Goal: Task Accomplishment & Management: Use online tool/utility

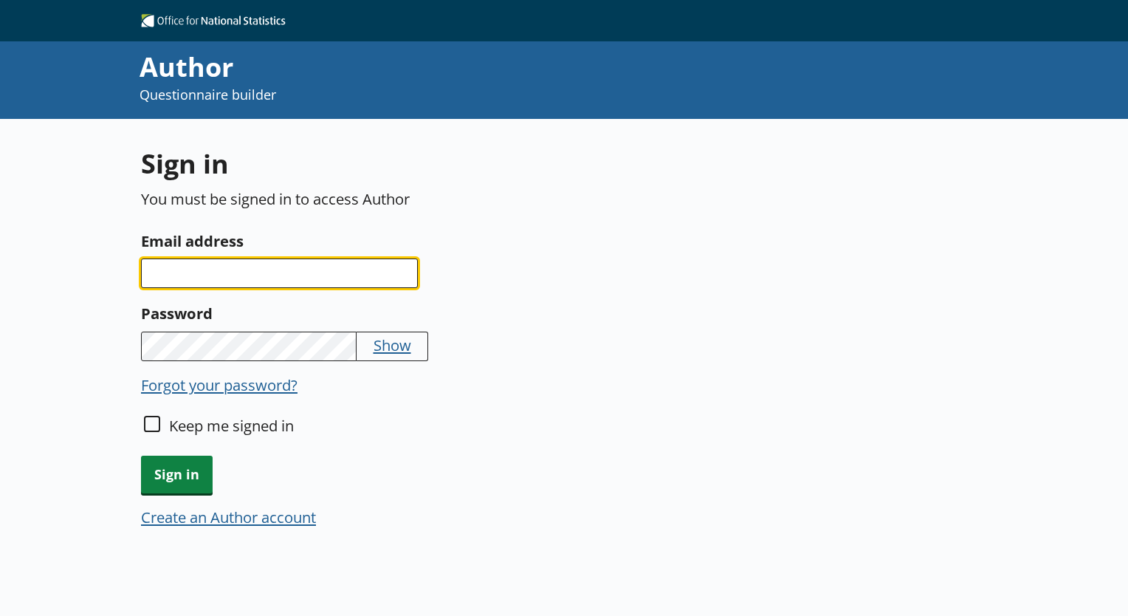
click at [273, 282] on input "Email address" at bounding box center [279, 273] width 277 height 30
type input "[PERSON_NAME][EMAIL_ADDRESS][DOMAIN_NAME]"
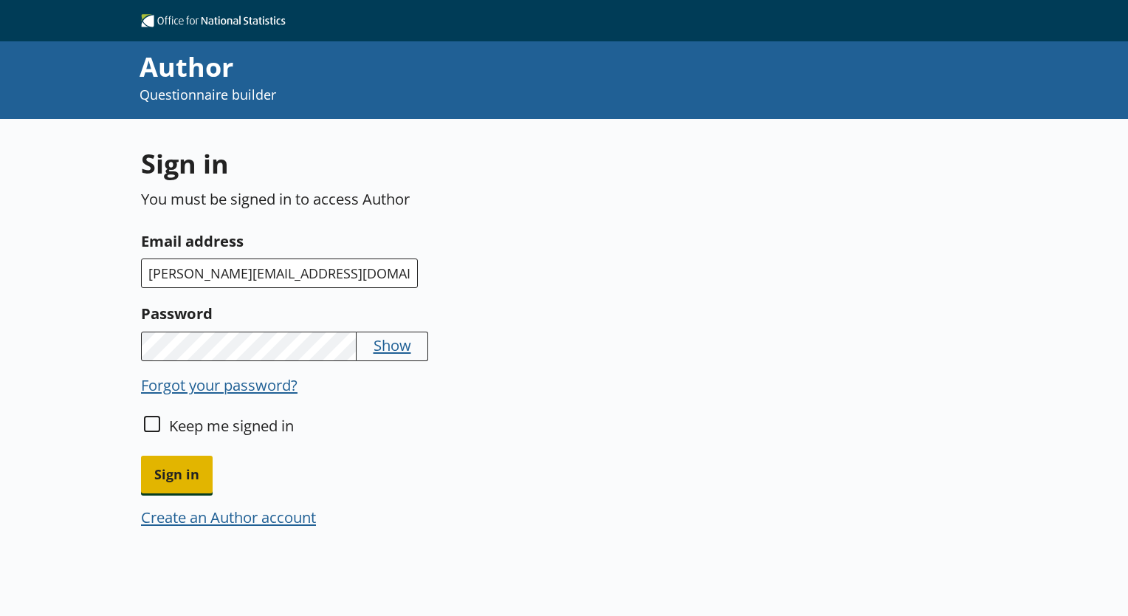
click at [195, 464] on span "Sign in" at bounding box center [177, 475] width 72 height 38
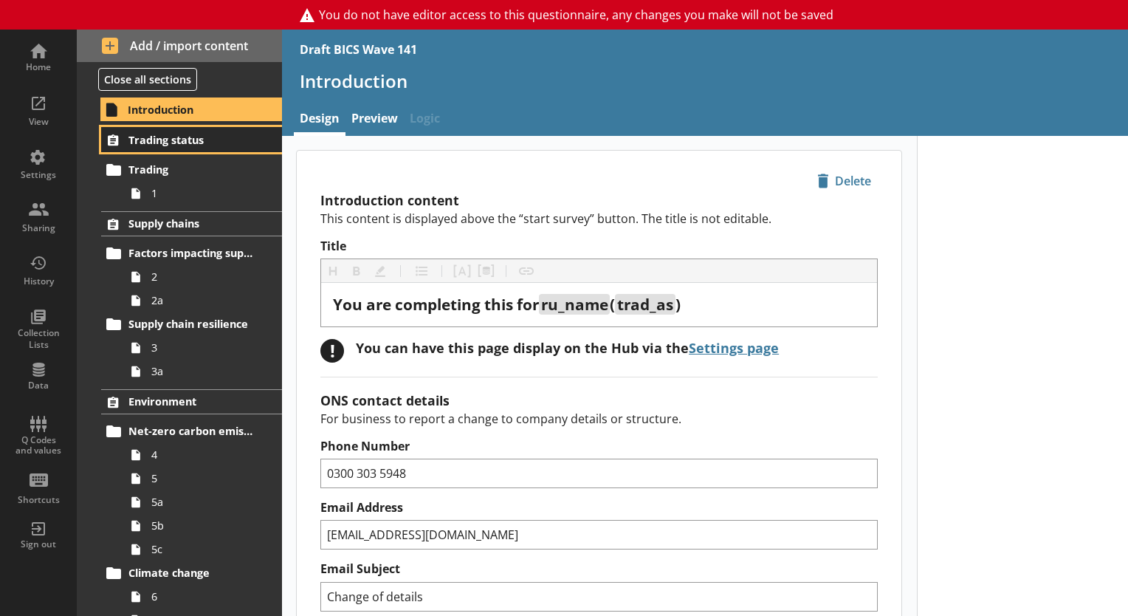
click at [165, 147] on link "Trading status" at bounding box center [191, 139] width 181 height 25
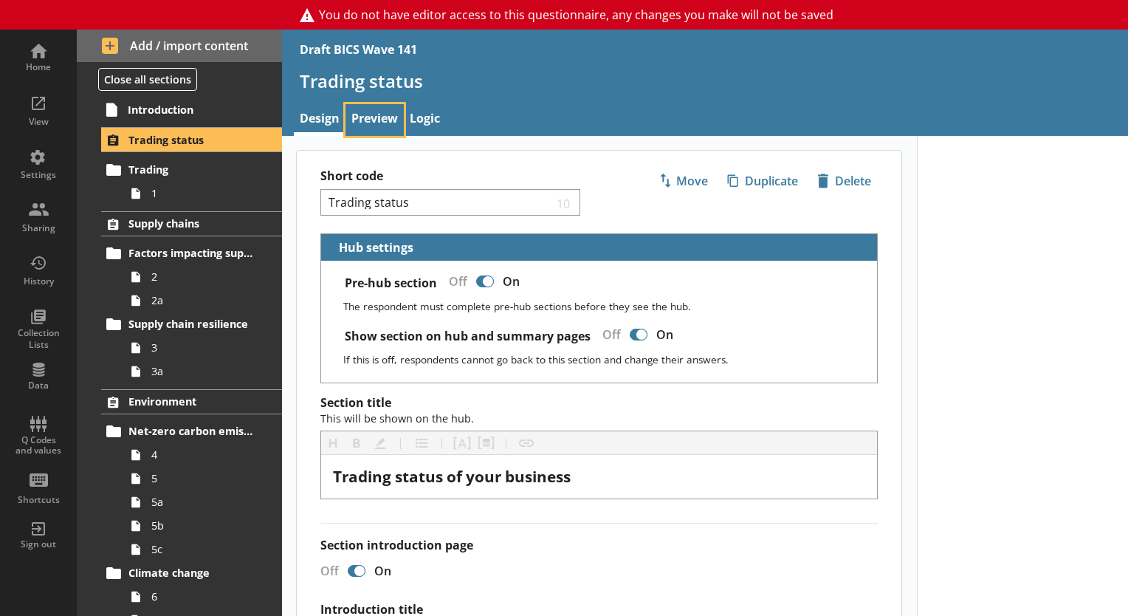
click at [377, 123] on link "Preview" at bounding box center [375, 120] width 58 height 32
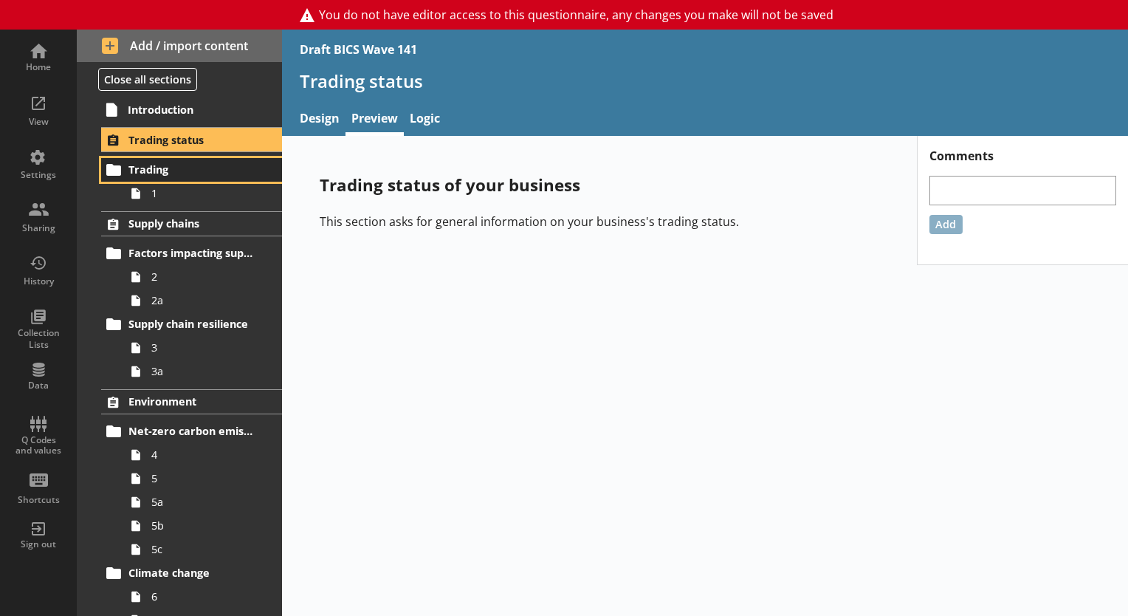
click at [195, 176] on span "Trading" at bounding box center [192, 169] width 128 height 14
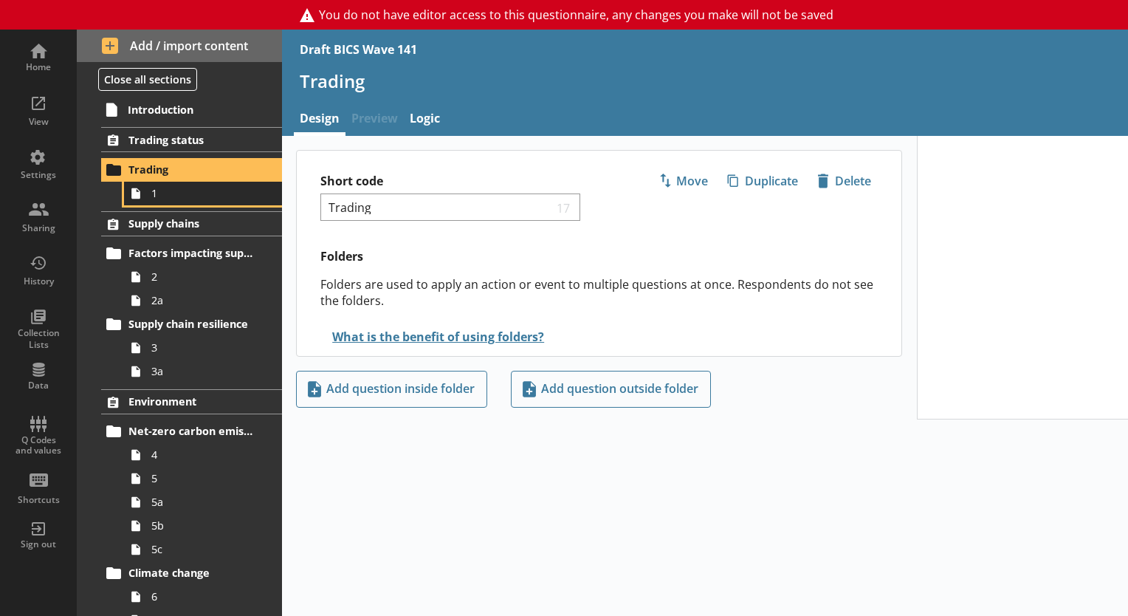
click at [199, 199] on span "1" at bounding box center [206, 193] width 111 height 14
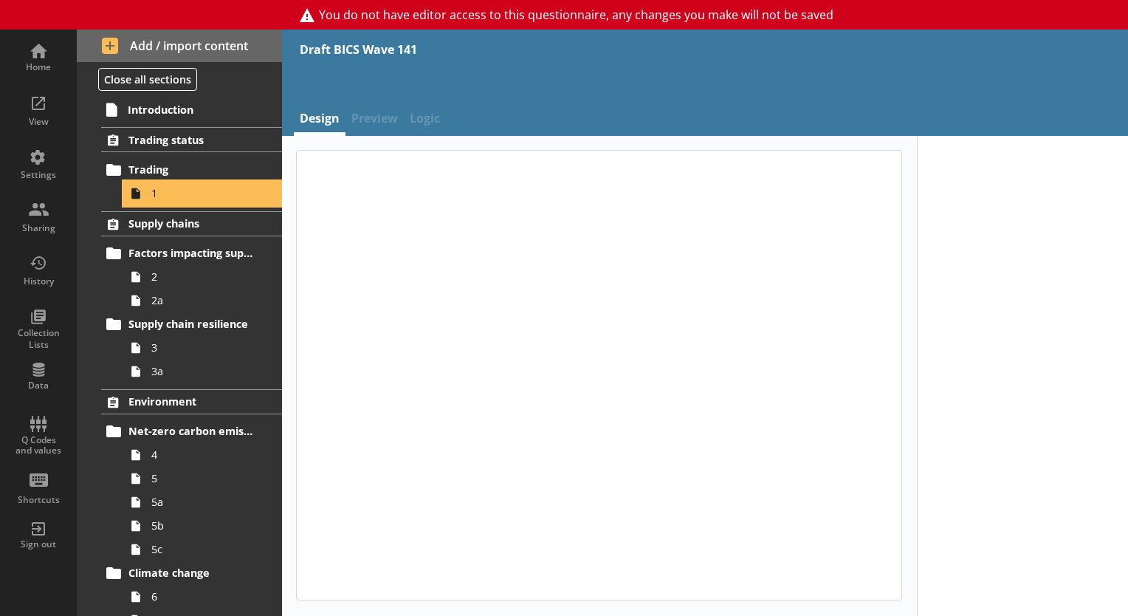
type textarea "x"
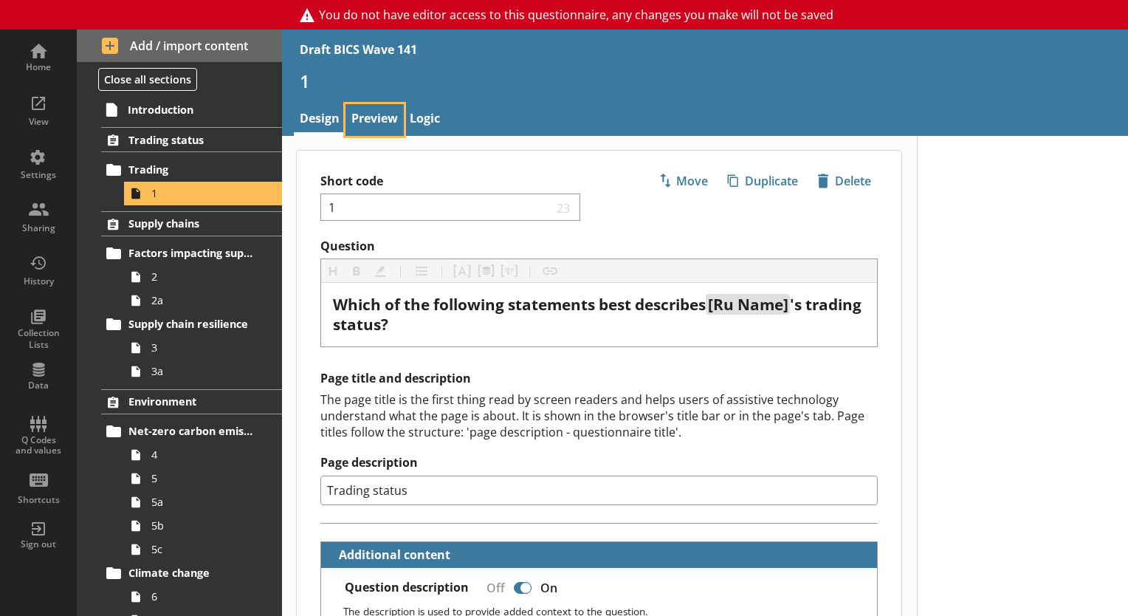
click at [375, 122] on link "Preview" at bounding box center [375, 120] width 58 height 32
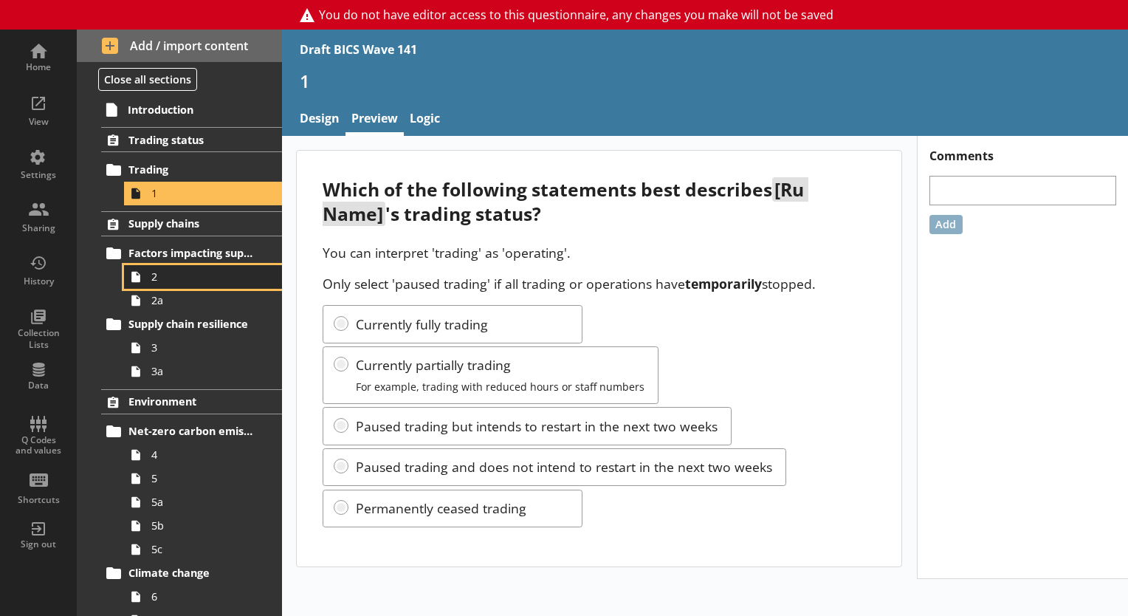
click at [190, 273] on span "2" at bounding box center [206, 276] width 111 height 14
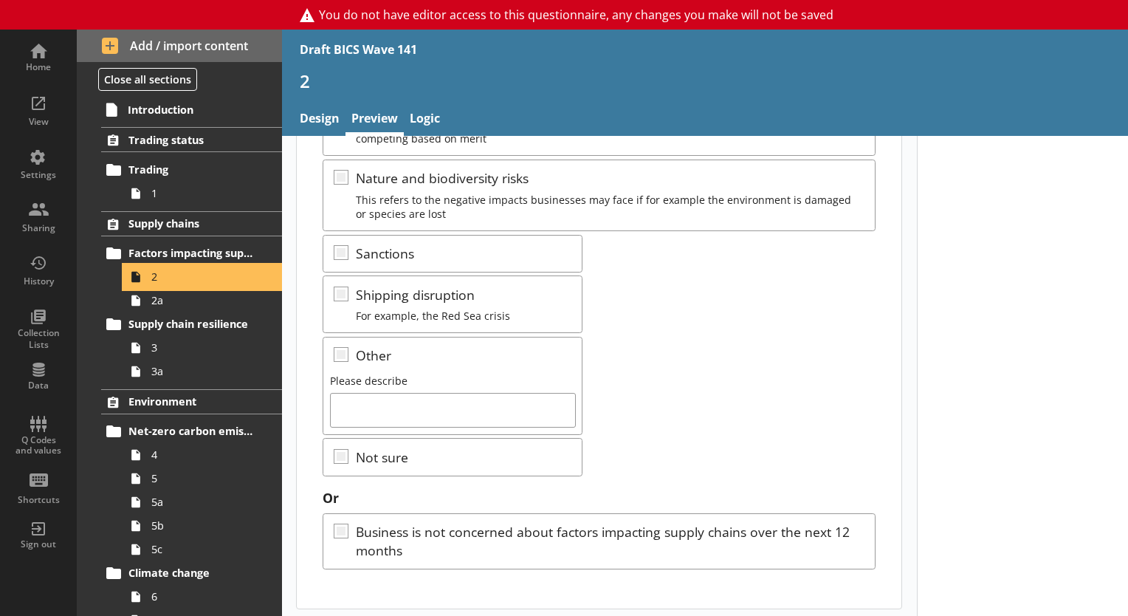
scroll to position [449, 0]
click at [165, 306] on span "2a" at bounding box center [206, 300] width 111 height 14
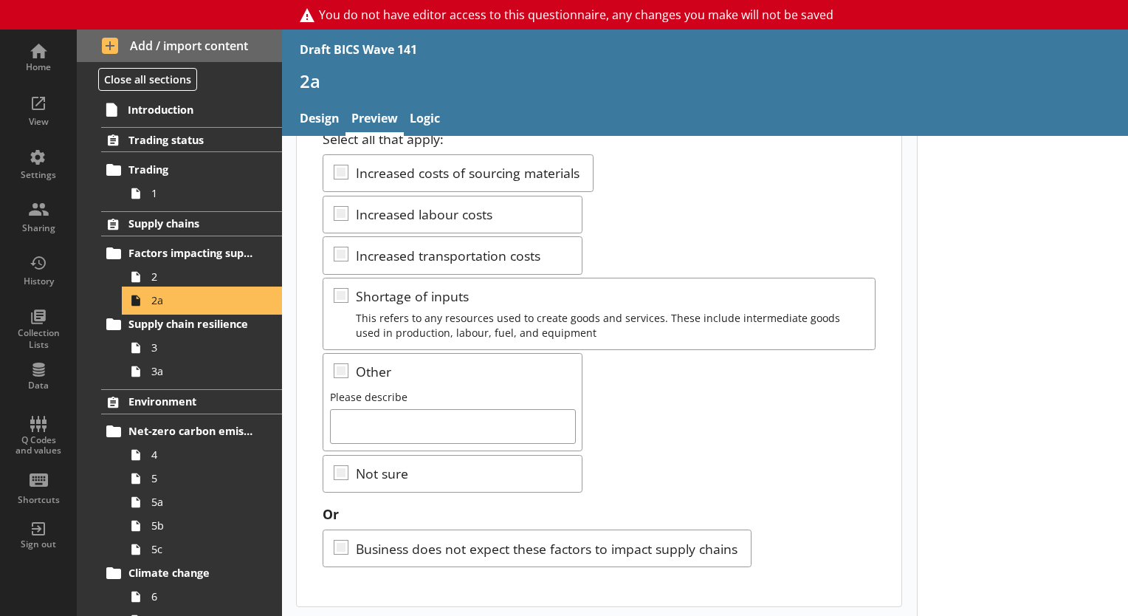
scroll to position [114, 0]
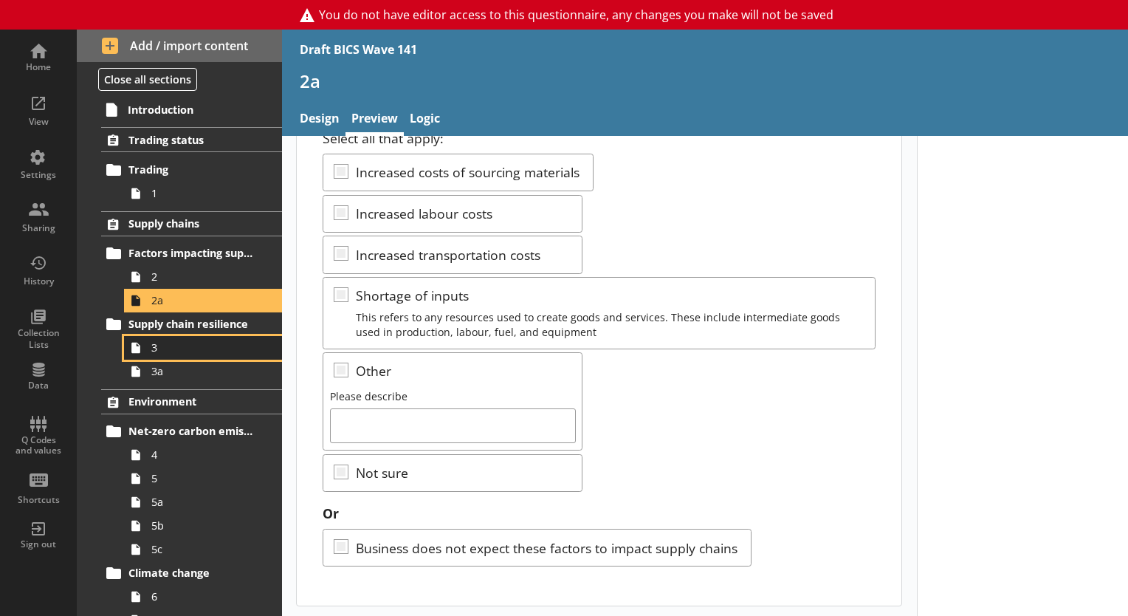
click at [207, 346] on span "3" at bounding box center [206, 347] width 111 height 14
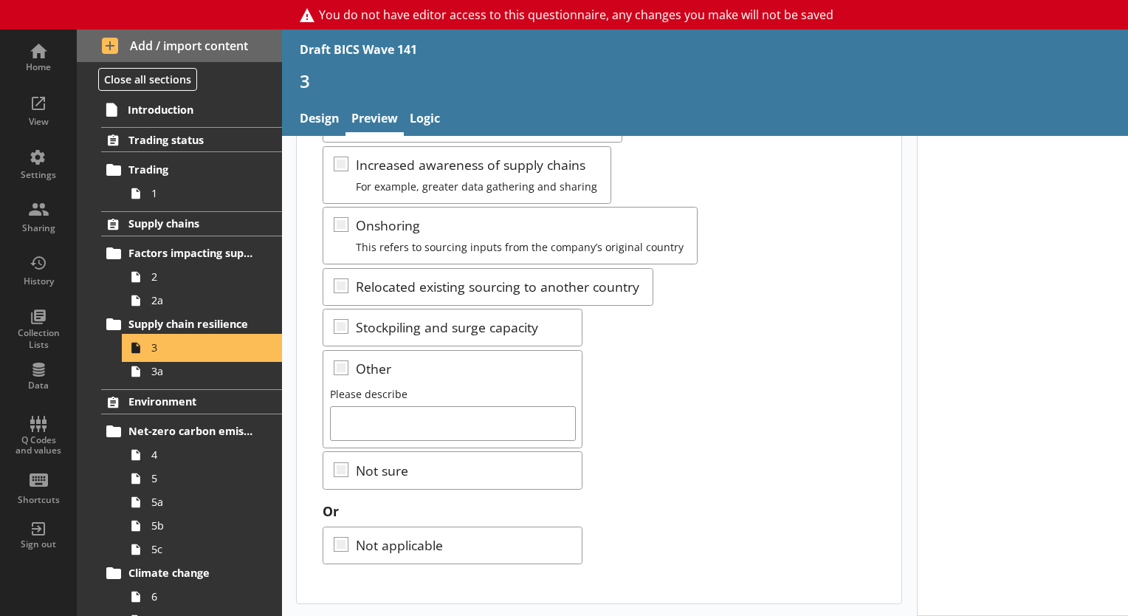
scroll to position [384, 0]
click at [215, 376] on span "3a" at bounding box center [206, 371] width 111 height 14
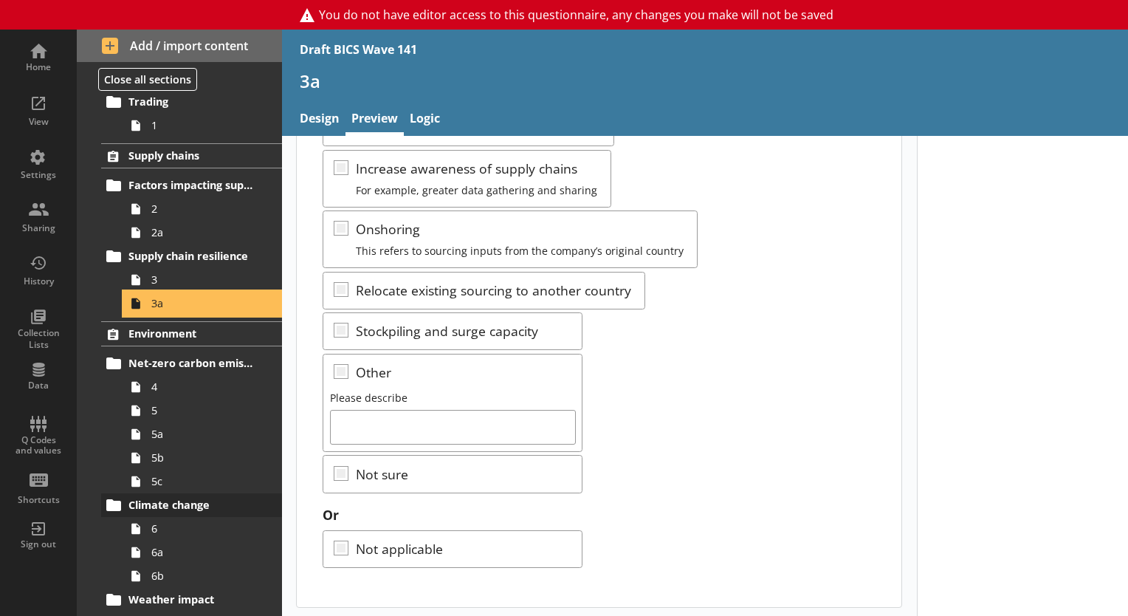
scroll to position [222, 0]
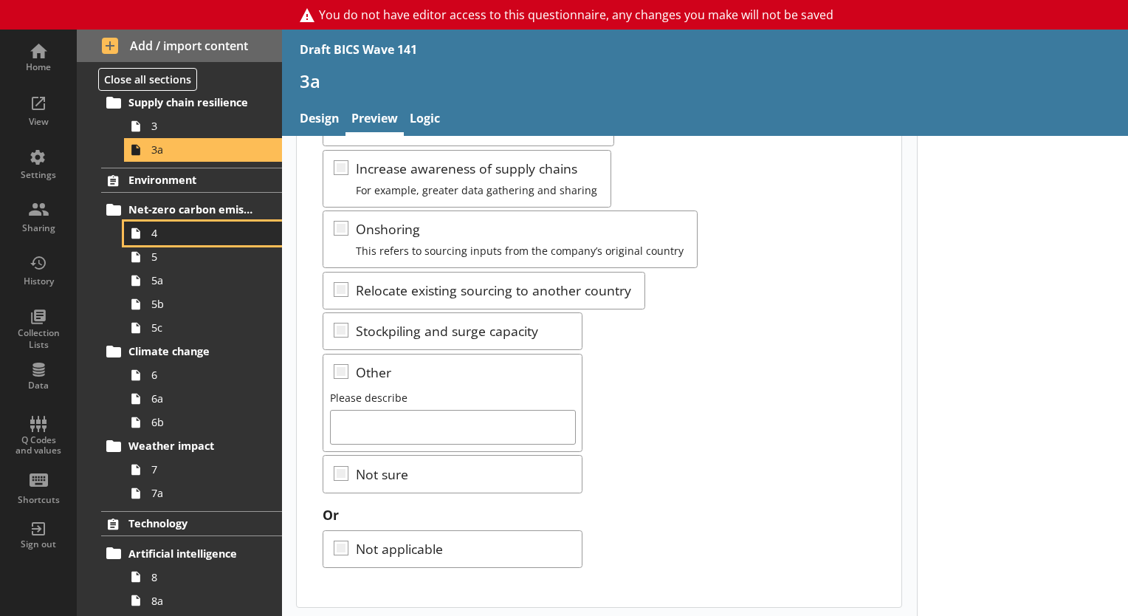
click at [170, 222] on link "4" at bounding box center [203, 234] width 158 height 24
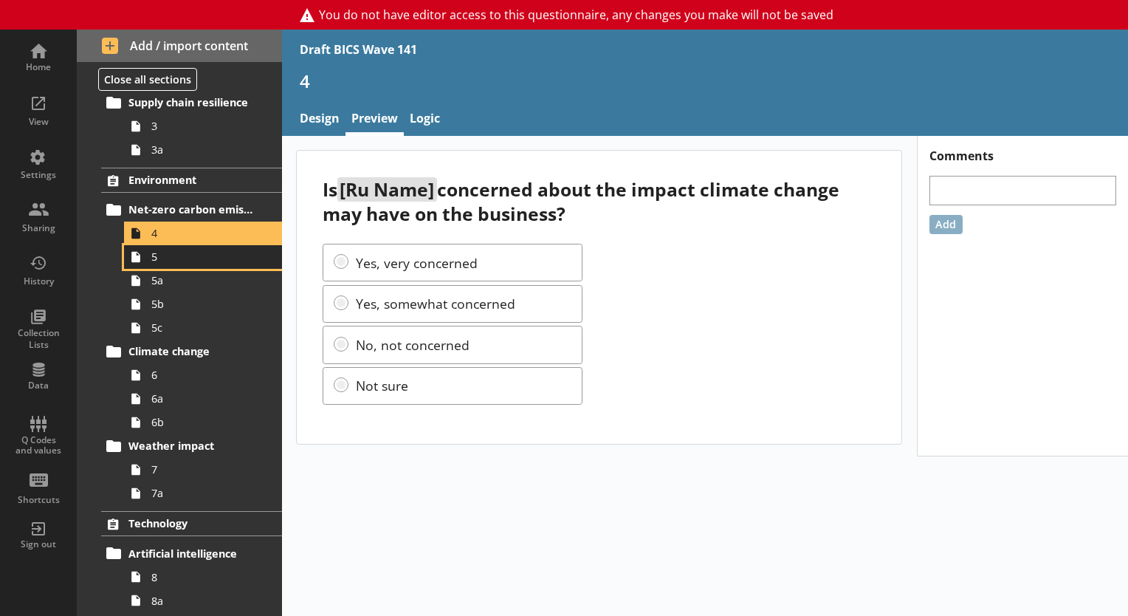
click at [174, 255] on span "5" at bounding box center [206, 257] width 111 height 14
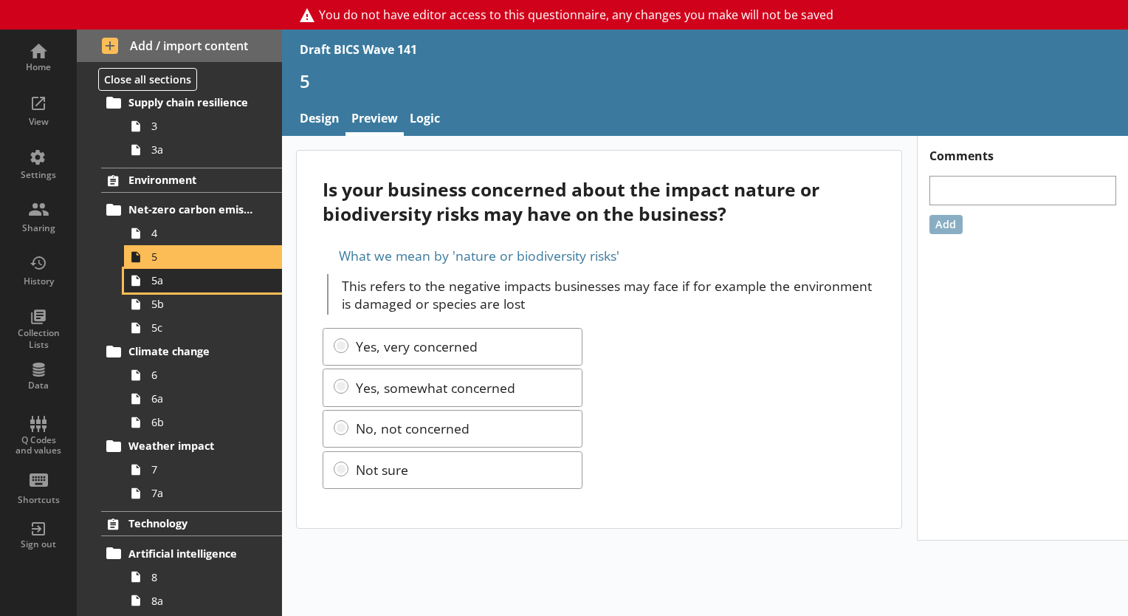
click at [183, 286] on link "5a" at bounding box center [203, 281] width 158 height 24
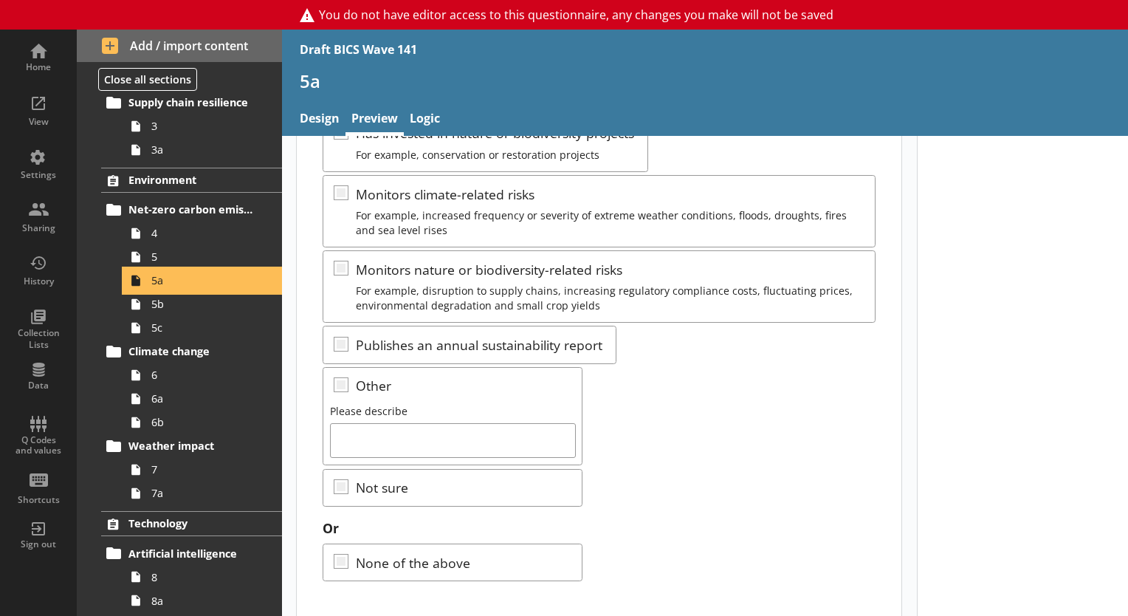
scroll to position [413, 0]
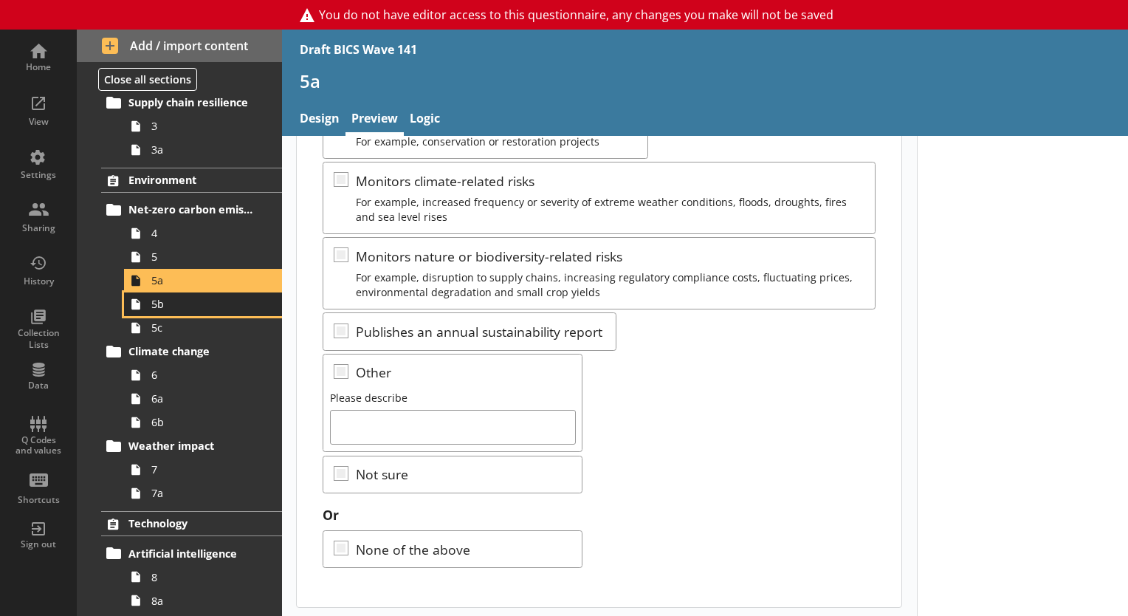
click at [199, 306] on span "5b" at bounding box center [206, 304] width 111 height 14
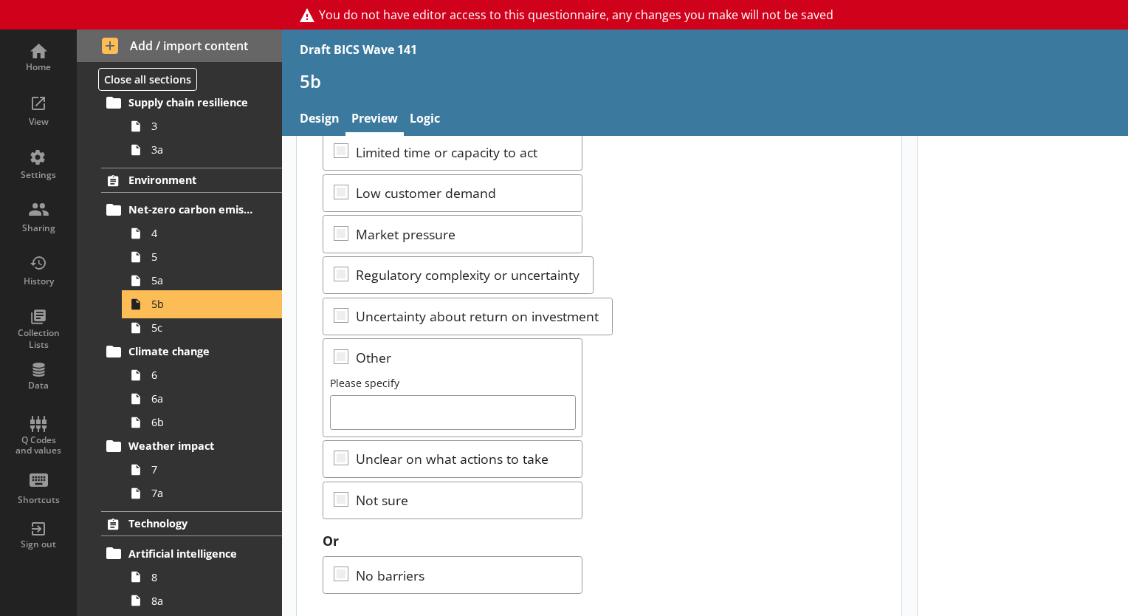
scroll to position [365, 0]
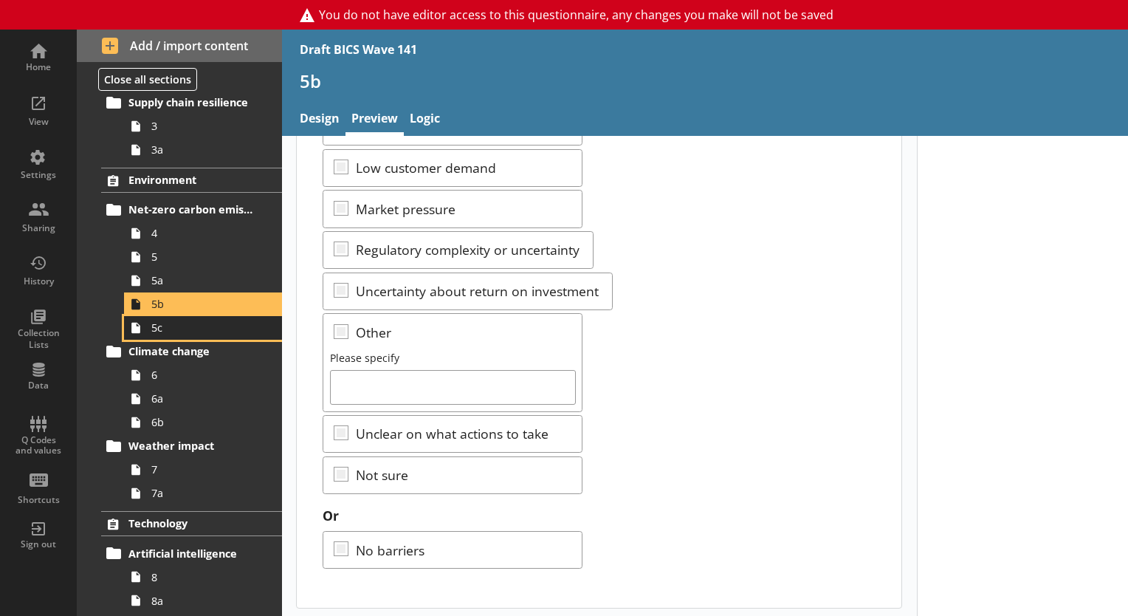
click at [216, 327] on span "5c" at bounding box center [206, 327] width 111 height 14
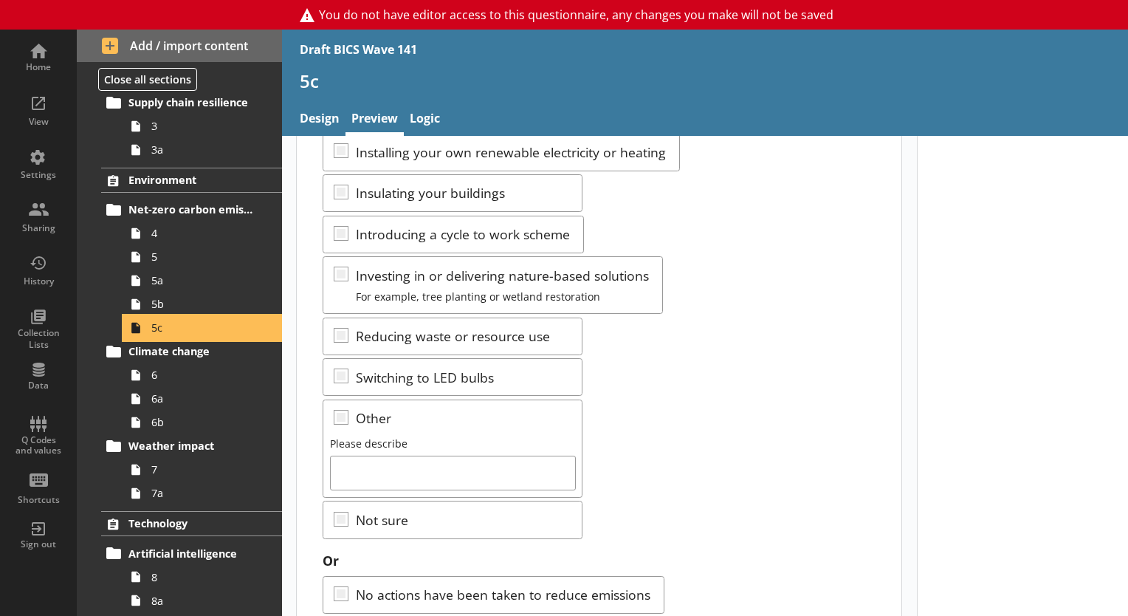
scroll to position [364, 0]
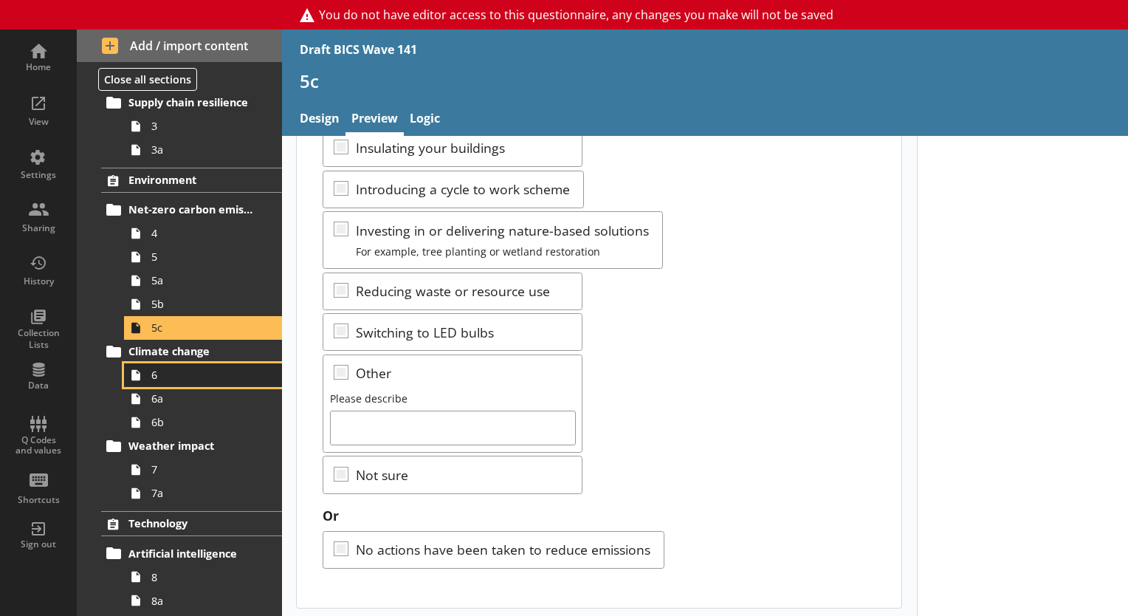
click at [193, 374] on span "6" at bounding box center [206, 375] width 111 height 14
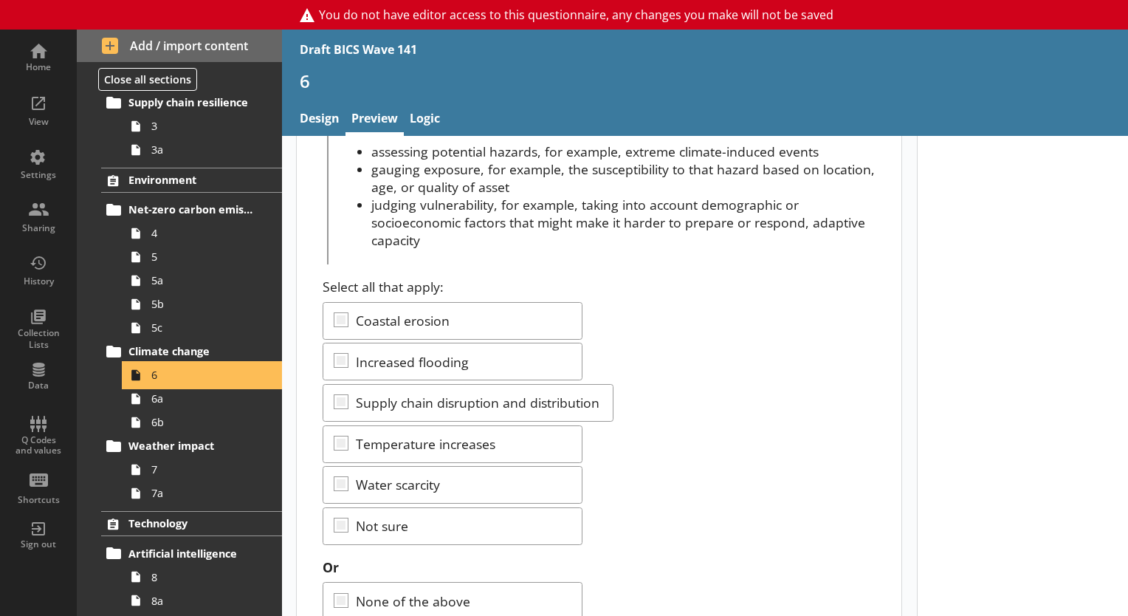
scroll to position [218, 0]
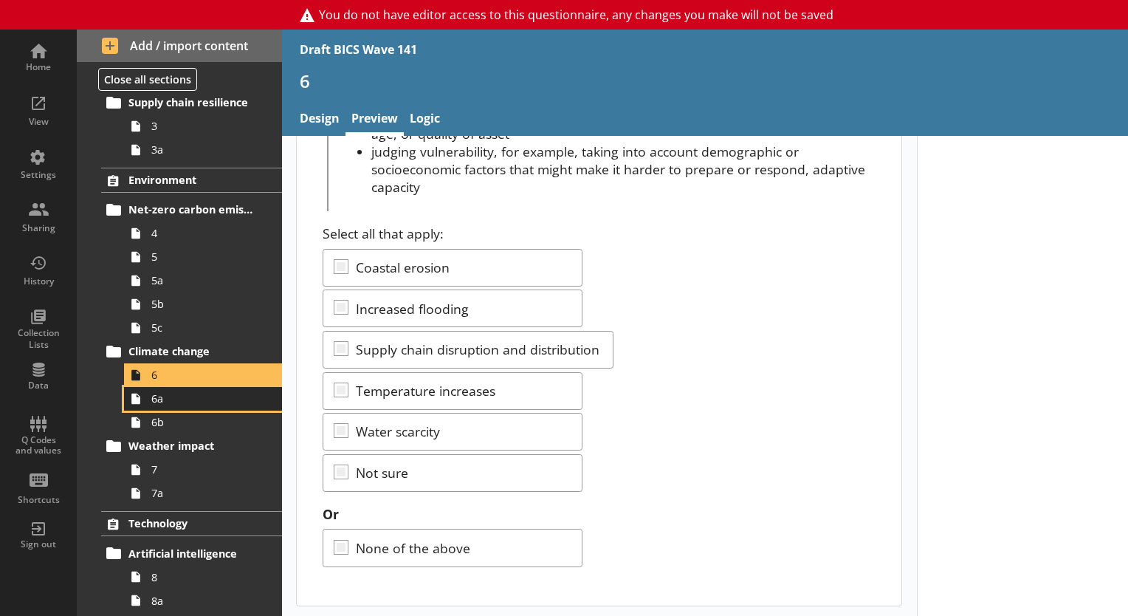
click at [158, 402] on span "6a" at bounding box center [206, 398] width 111 height 14
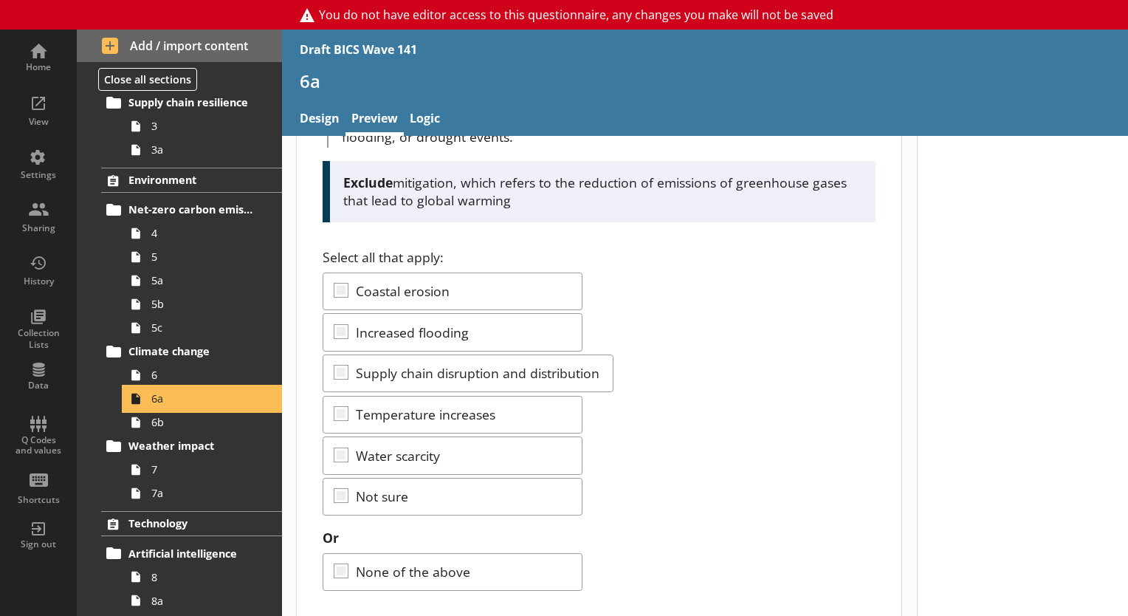
scroll to position [208, 0]
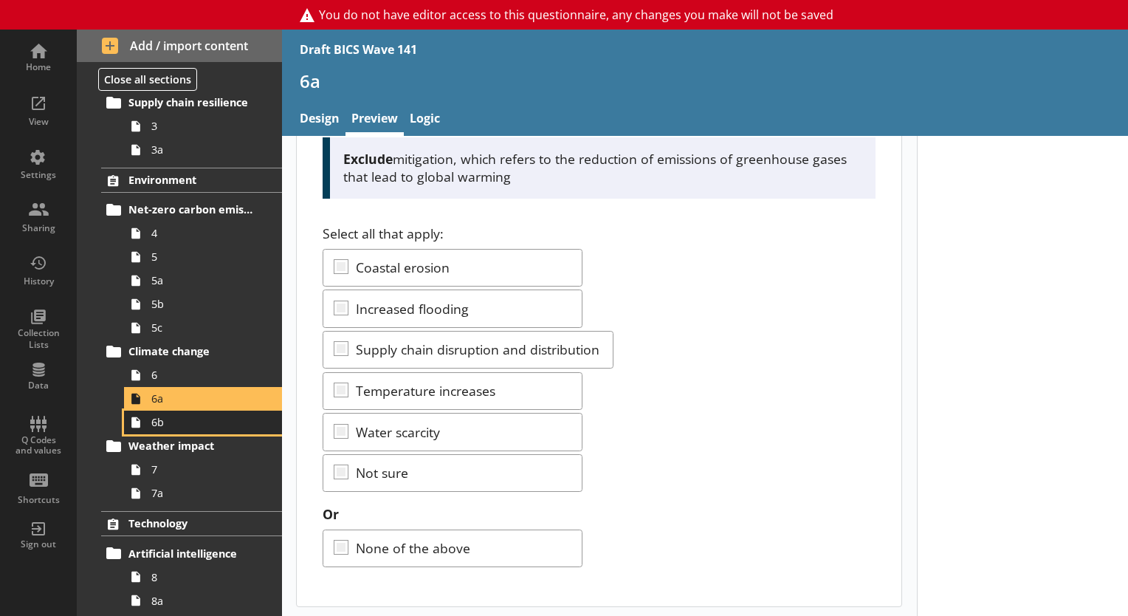
click at [198, 427] on span "6b" at bounding box center [206, 422] width 111 height 14
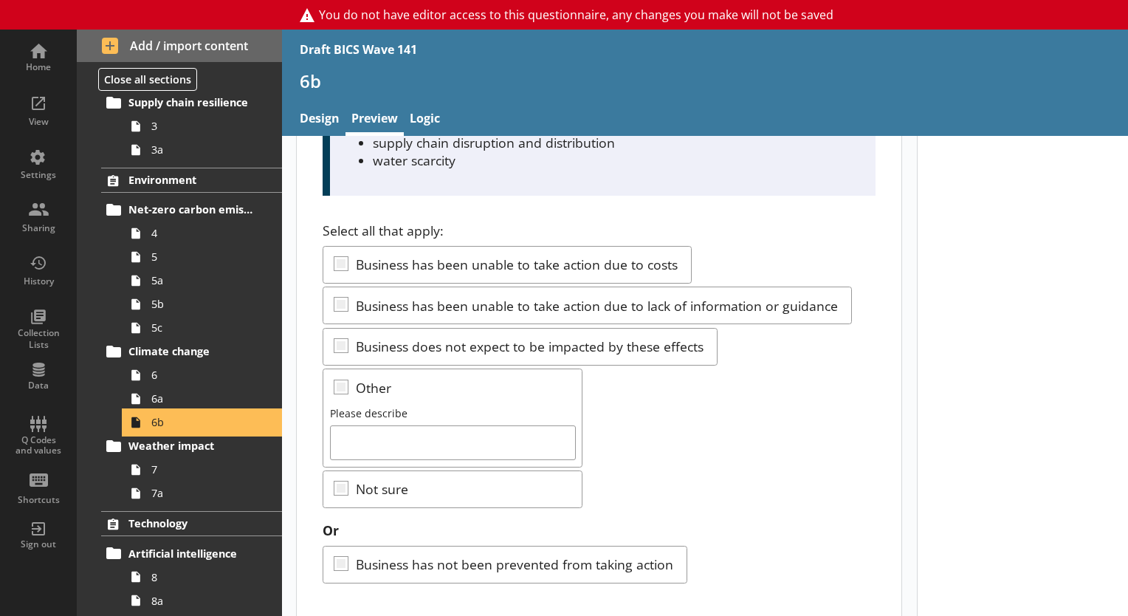
scroll to position [248, 0]
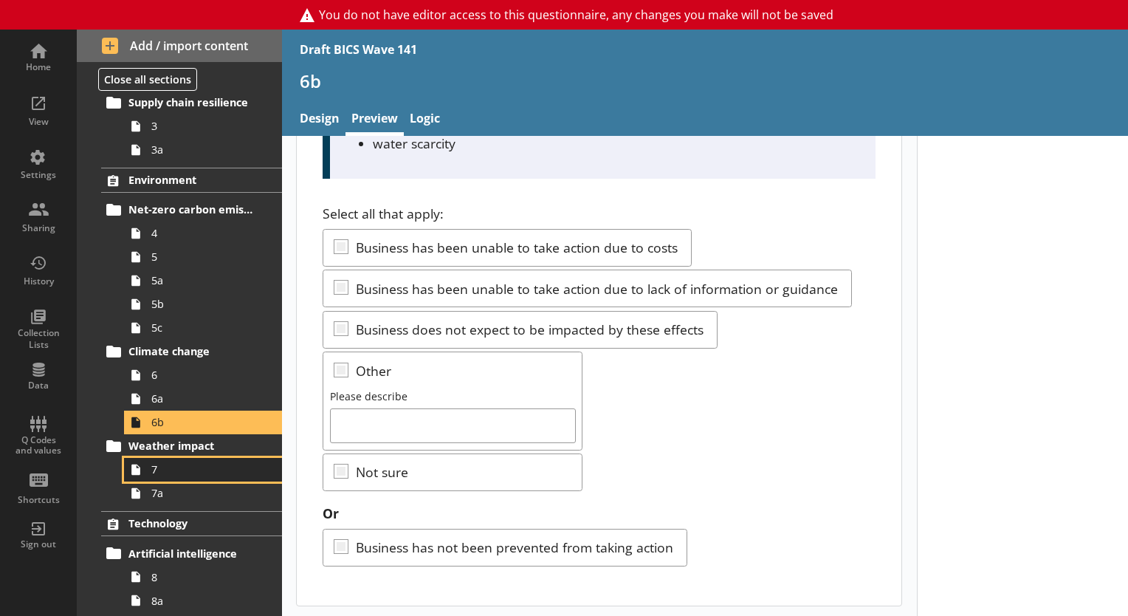
click at [192, 467] on span "7" at bounding box center [206, 469] width 111 height 14
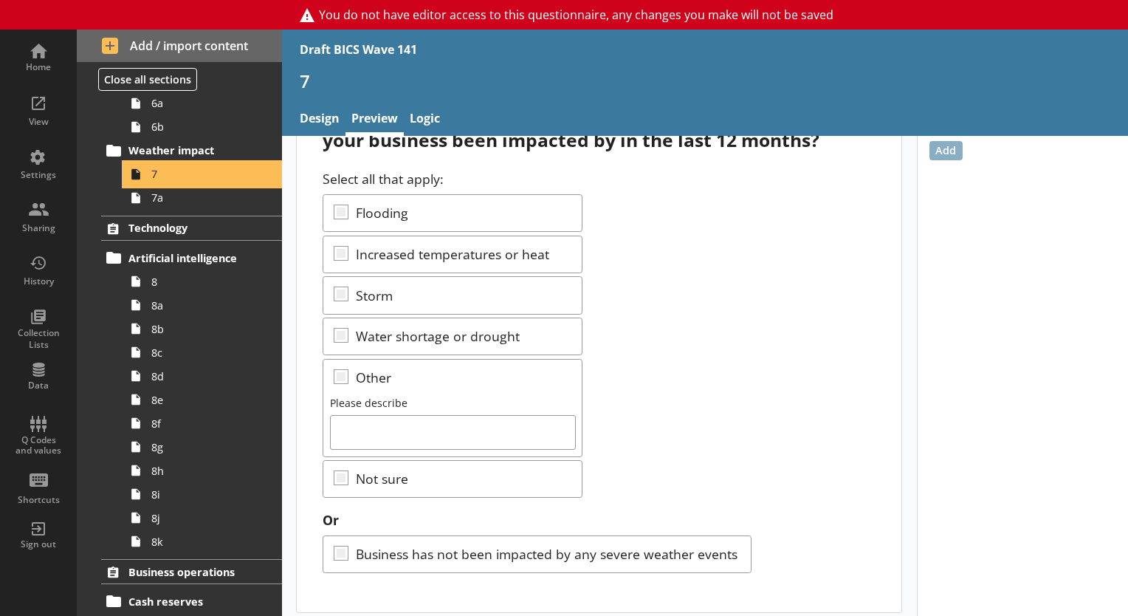
scroll to position [80, 0]
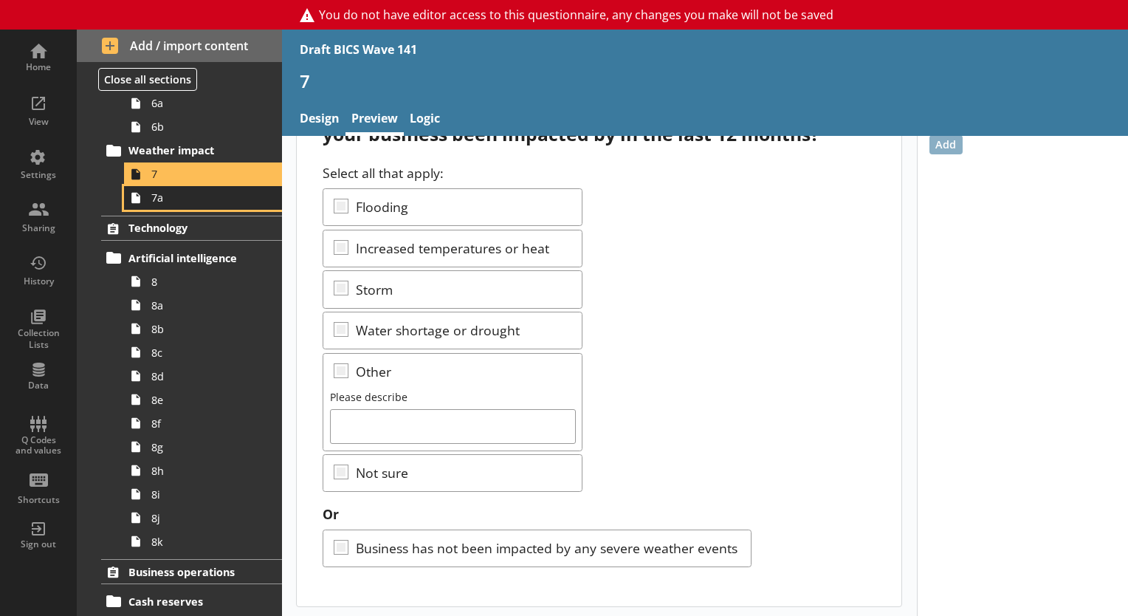
click at [184, 199] on span "7a" at bounding box center [206, 197] width 111 height 14
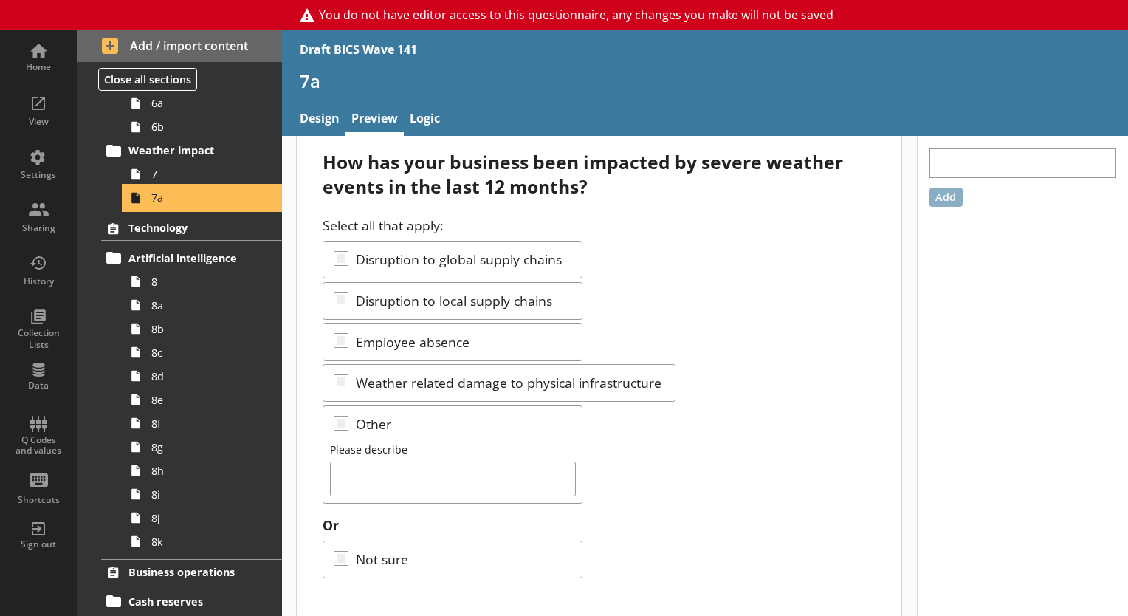
scroll to position [38, 0]
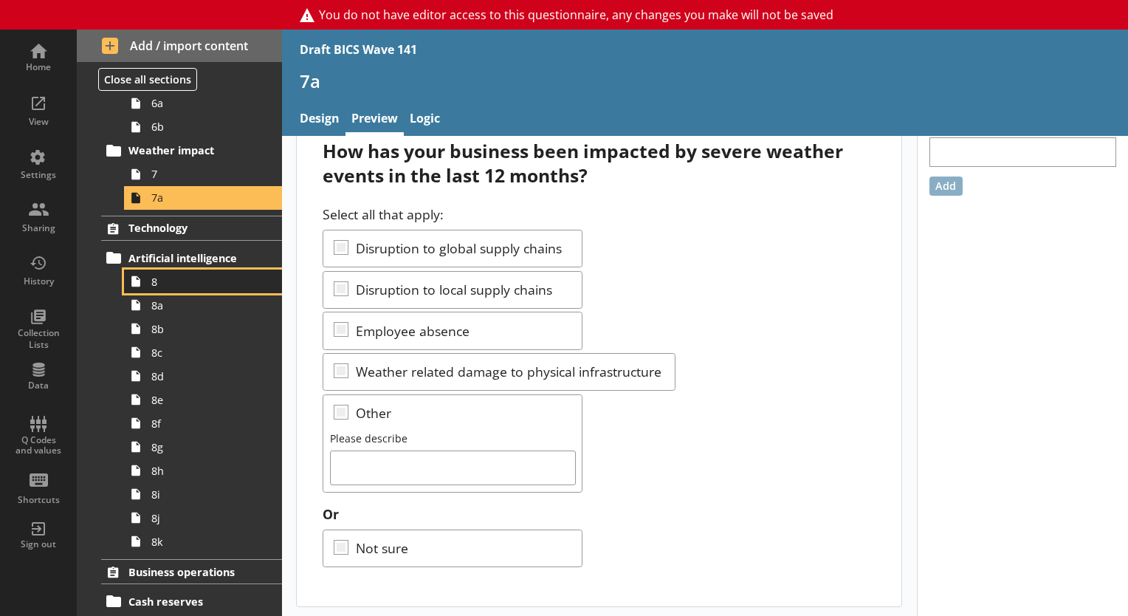
click at [188, 275] on span "8" at bounding box center [206, 282] width 111 height 14
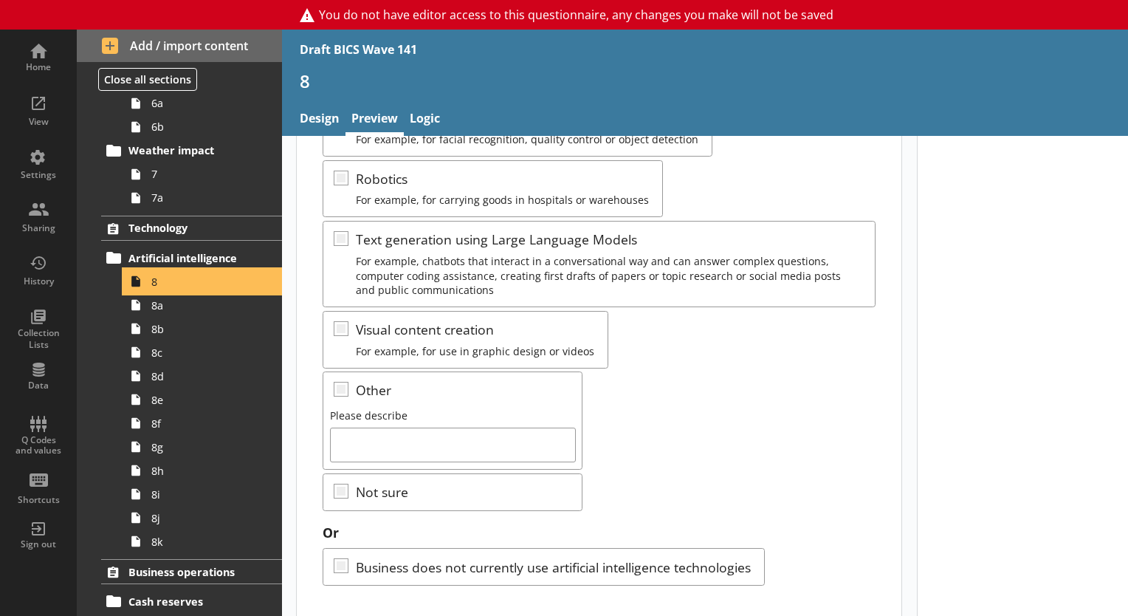
scroll to position [387, 0]
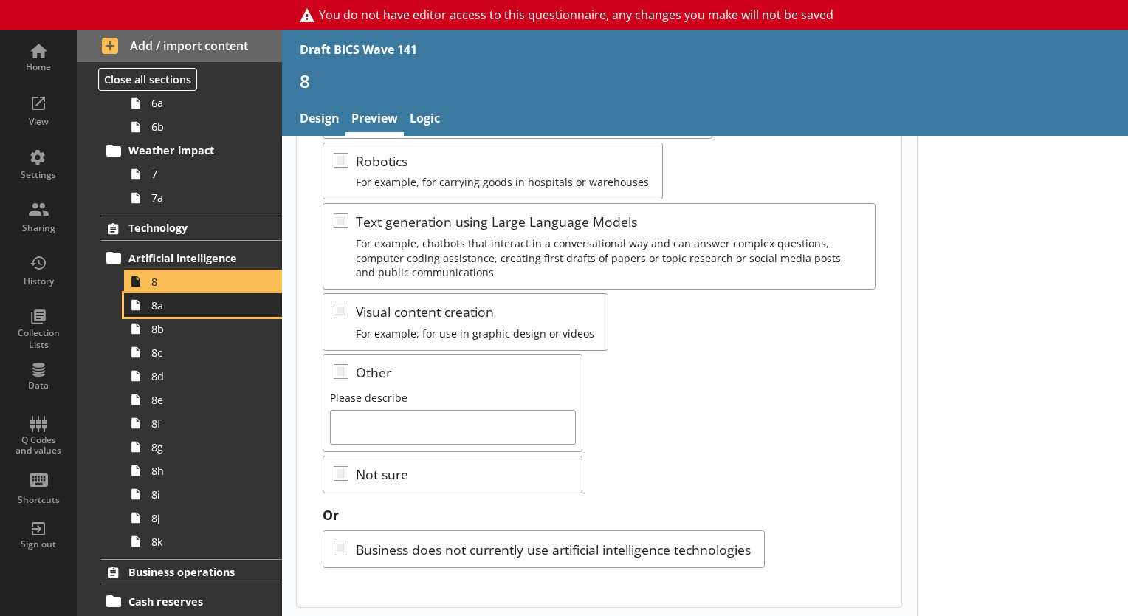
click at [190, 312] on link "8a" at bounding box center [203, 305] width 158 height 24
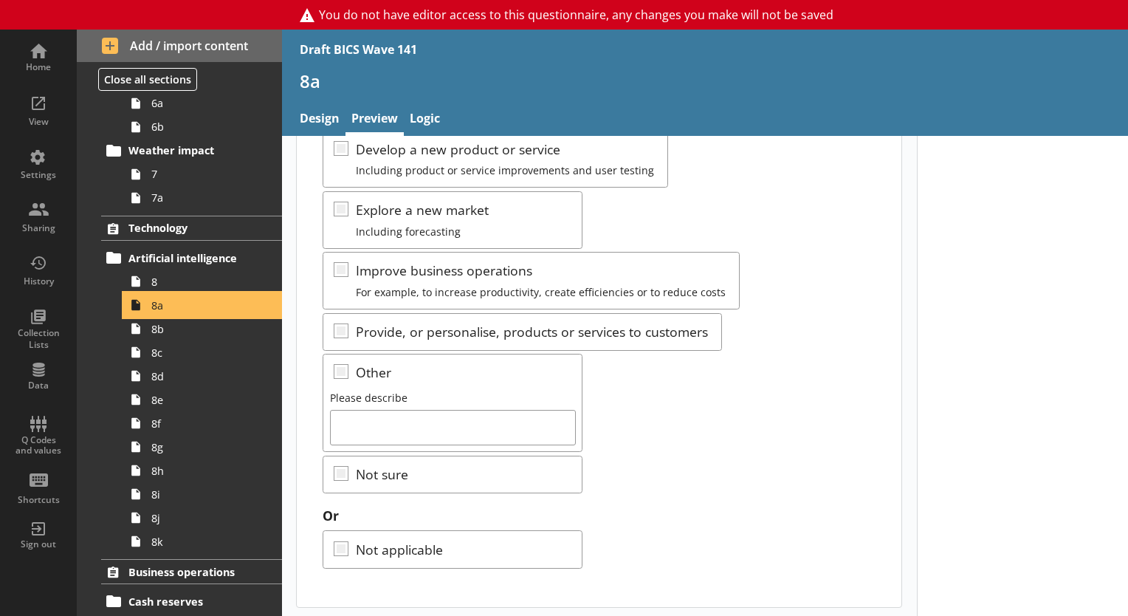
scroll to position [223, 0]
click at [196, 340] on link "8c" at bounding box center [203, 352] width 158 height 24
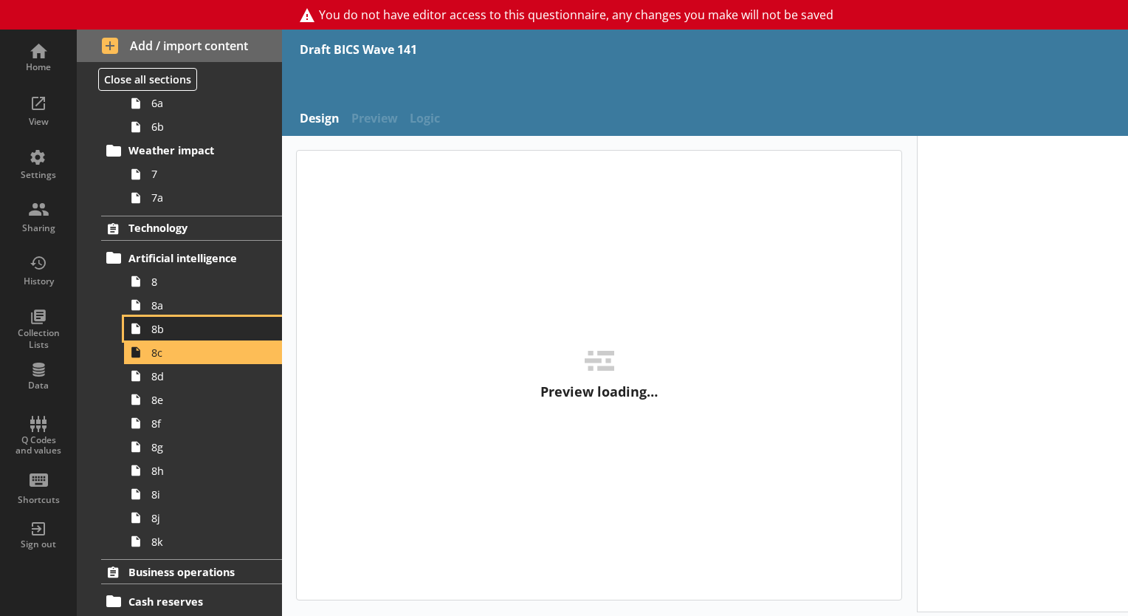
click at [194, 334] on span "8b" at bounding box center [206, 329] width 111 height 14
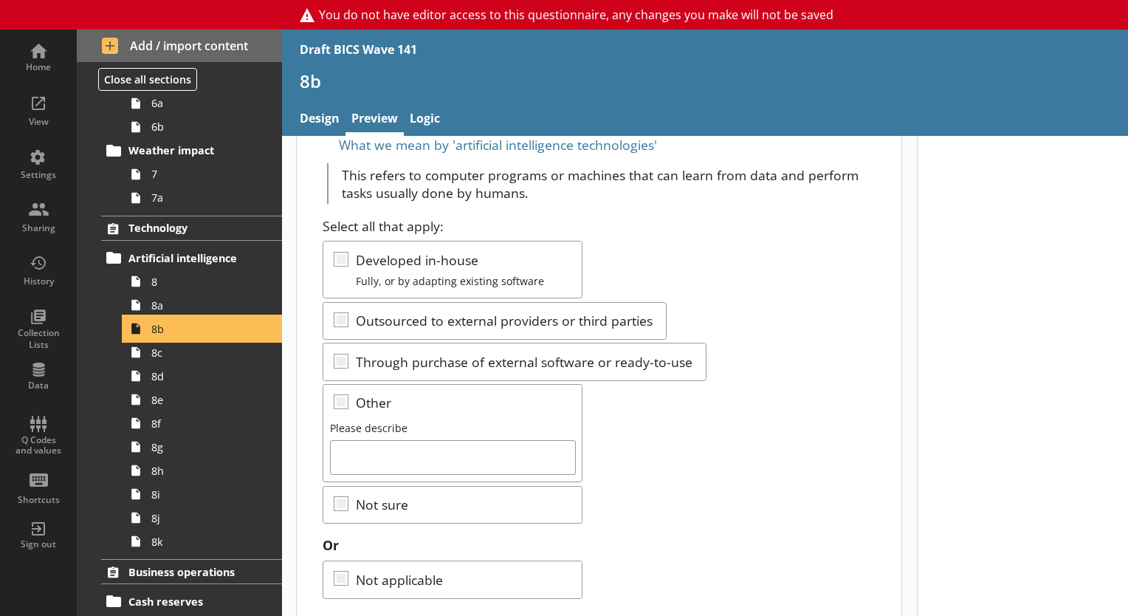
scroll to position [143, 0]
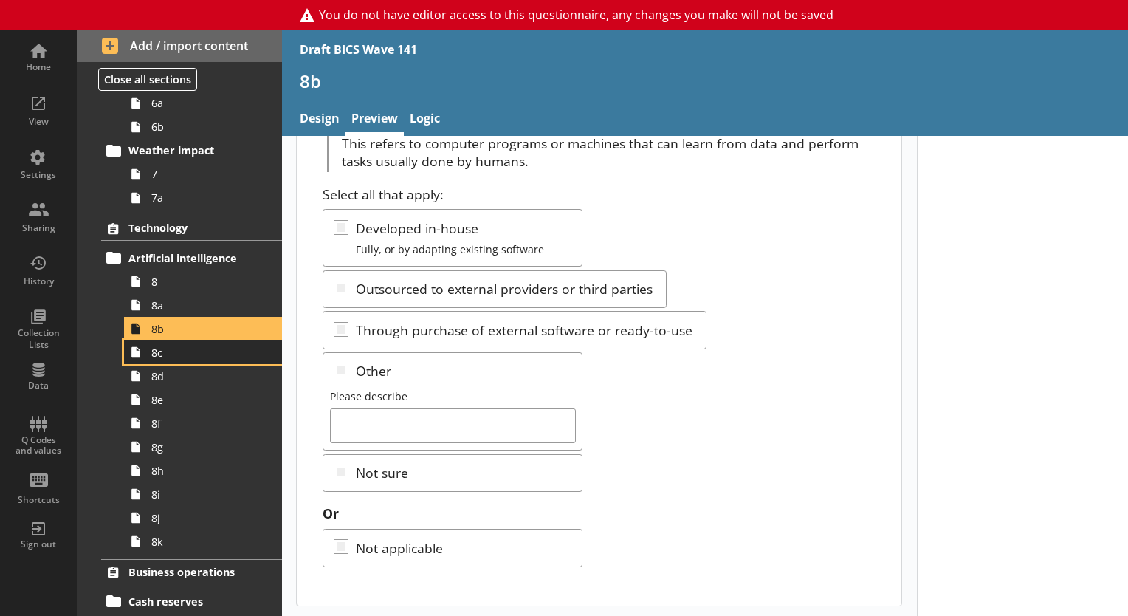
click at [217, 356] on span "8c" at bounding box center [206, 353] width 111 height 14
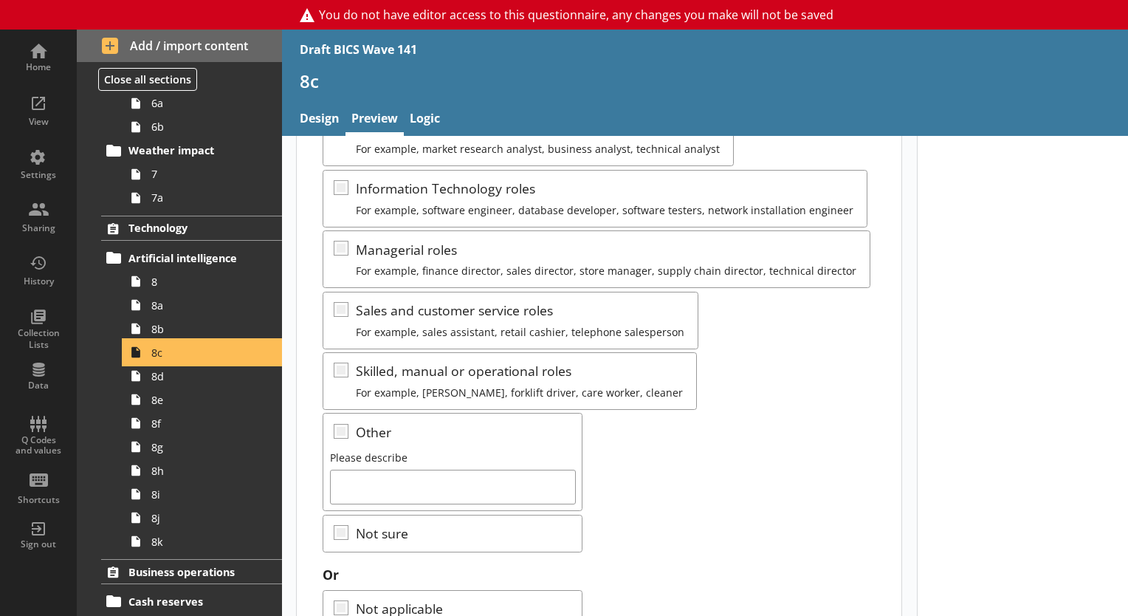
scroll to position [354, 0]
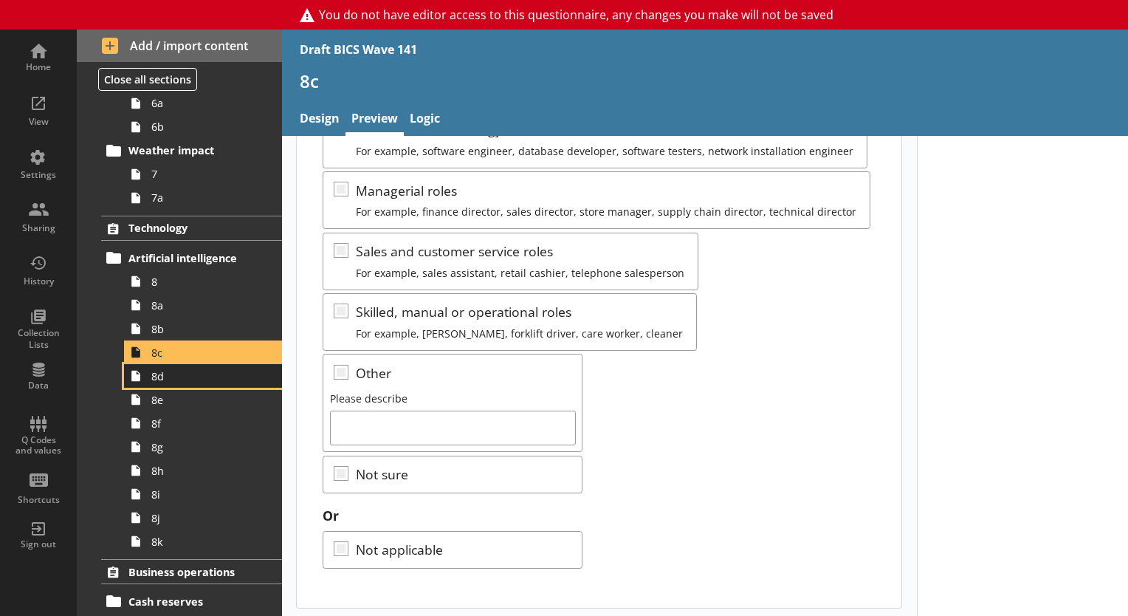
click at [236, 382] on link "8d" at bounding box center [203, 376] width 158 height 24
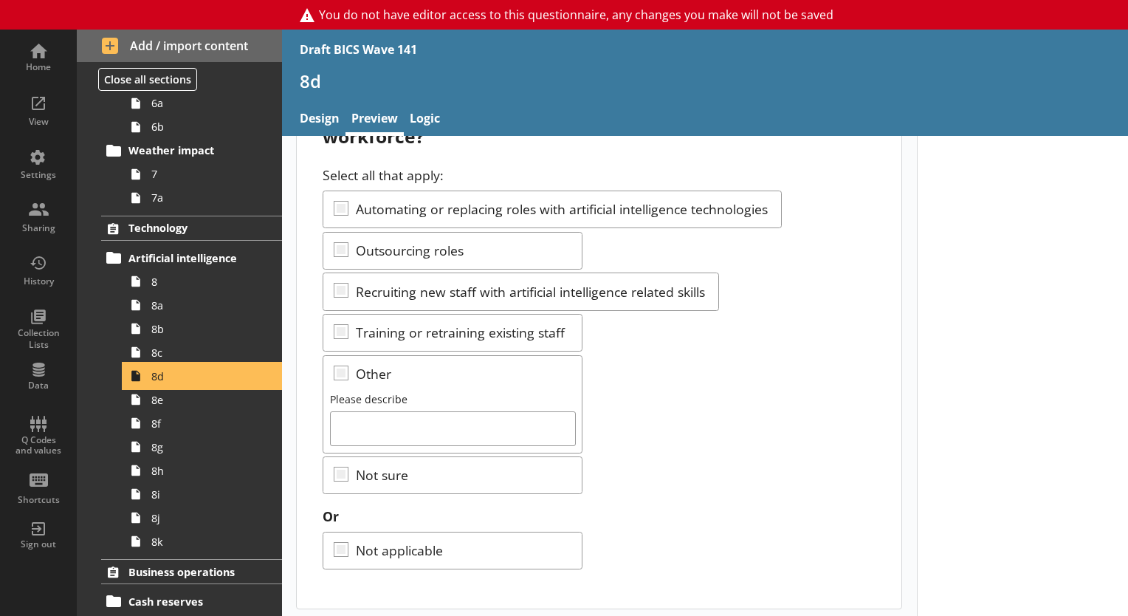
scroll to position [105, 0]
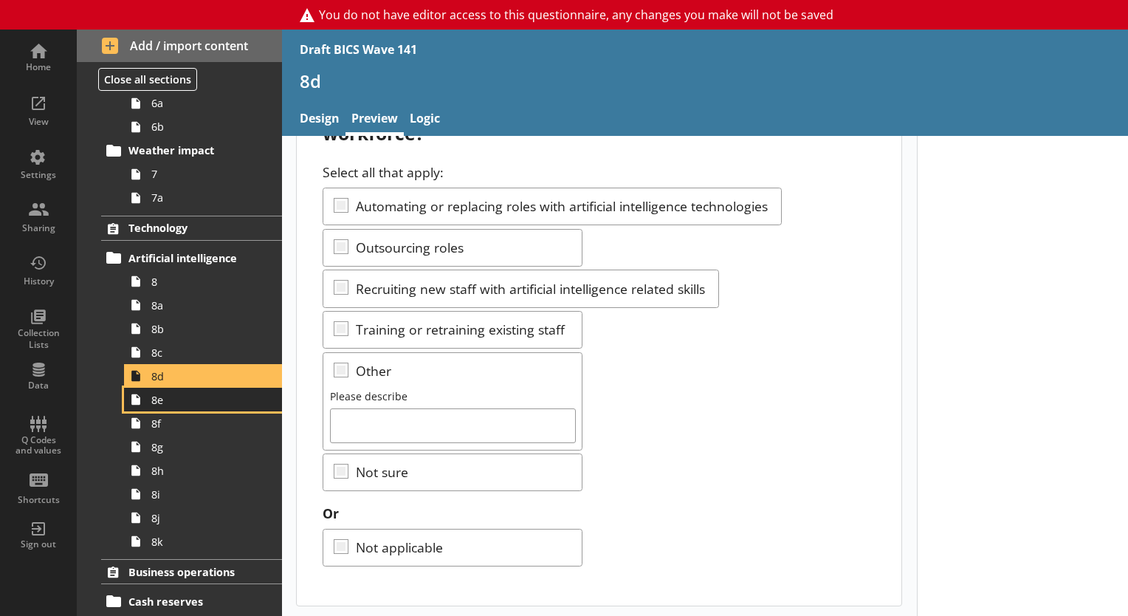
click at [145, 404] on icon at bounding box center [136, 400] width 24 height 24
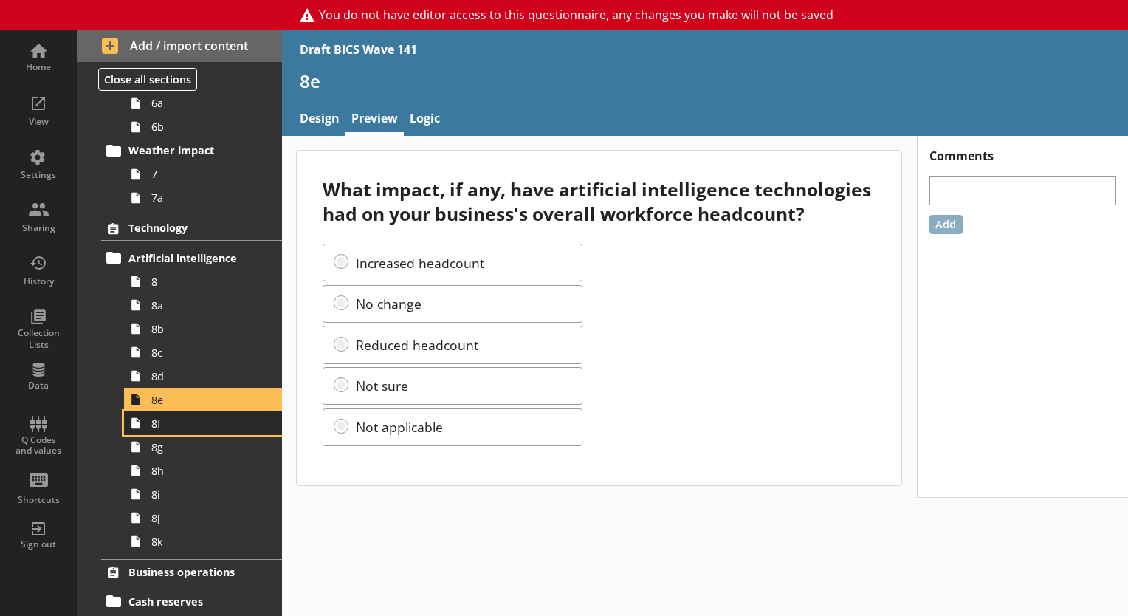
click at [190, 430] on link "8f" at bounding box center [203, 423] width 158 height 24
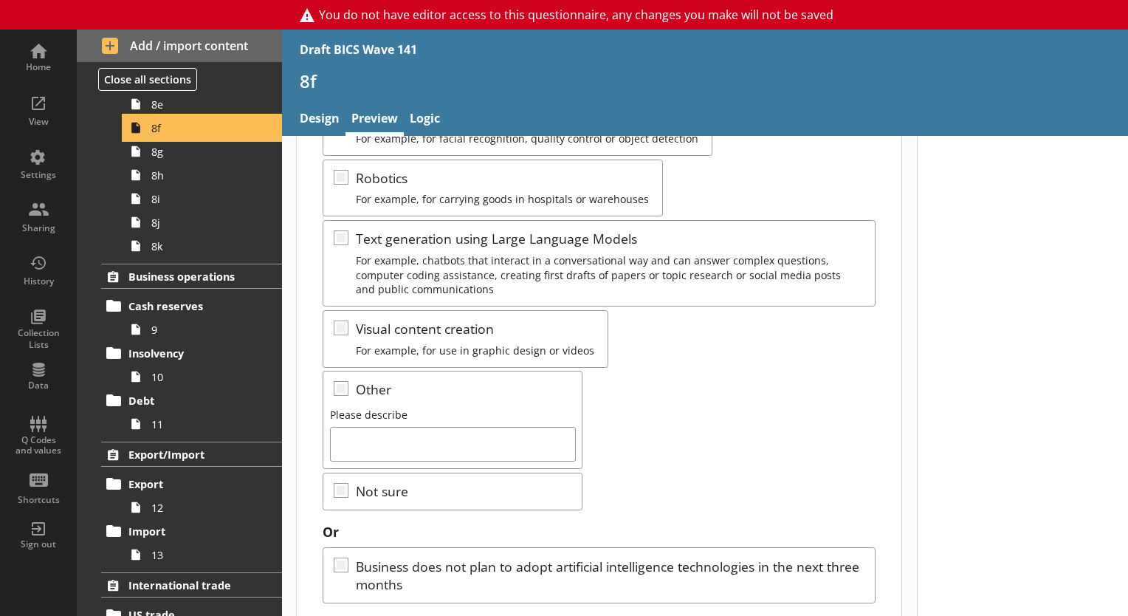
scroll to position [430, 0]
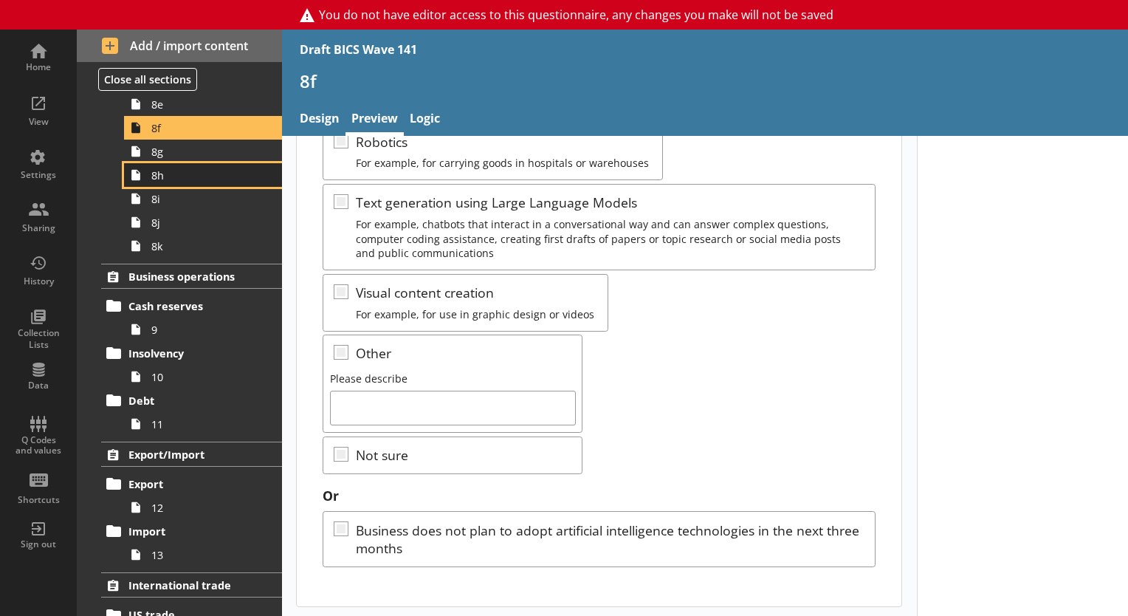
click at [168, 163] on link "8h" at bounding box center [203, 175] width 158 height 24
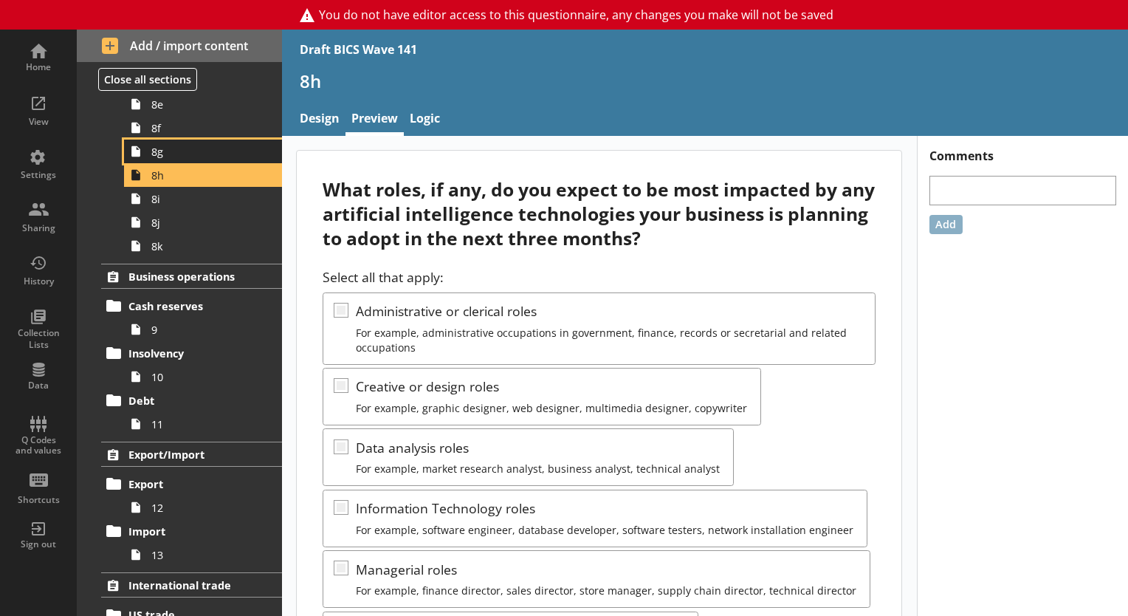
click at [168, 155] on span "8g" at bounding box center [206, 152] width 111 height 14
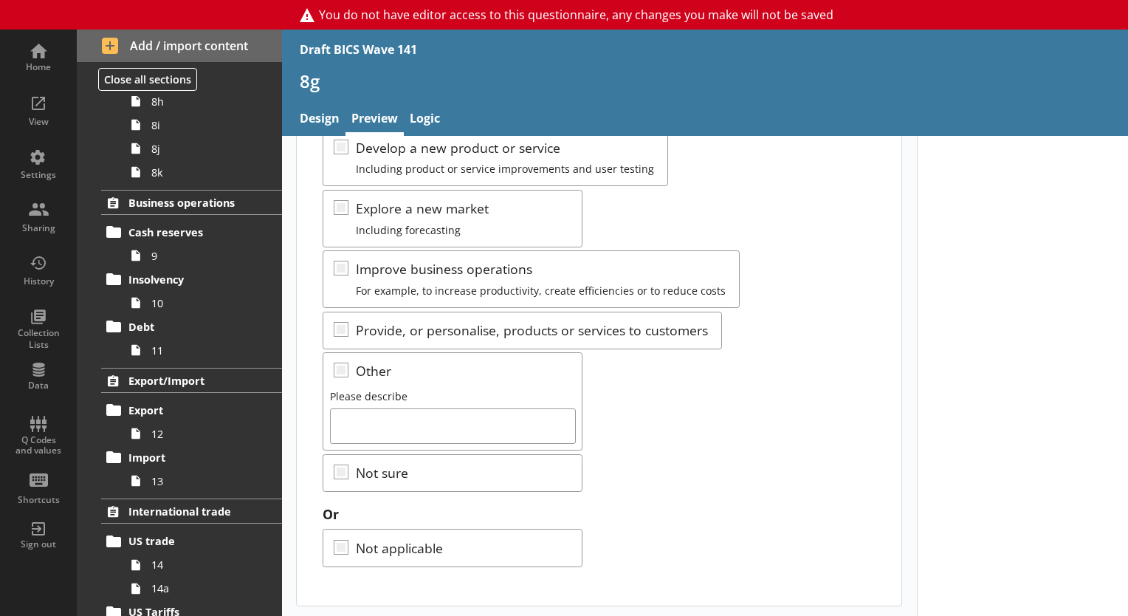
scroll to position [812, 0]
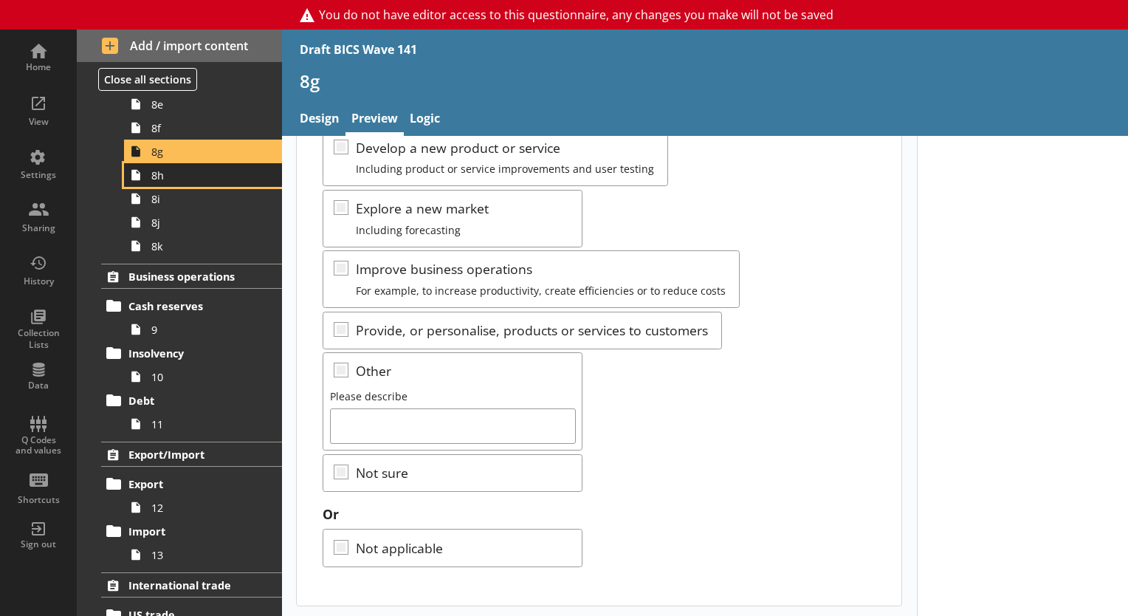
click at [196, 177] on span "8h" at bounding box center [206, 175] width 111 height 14
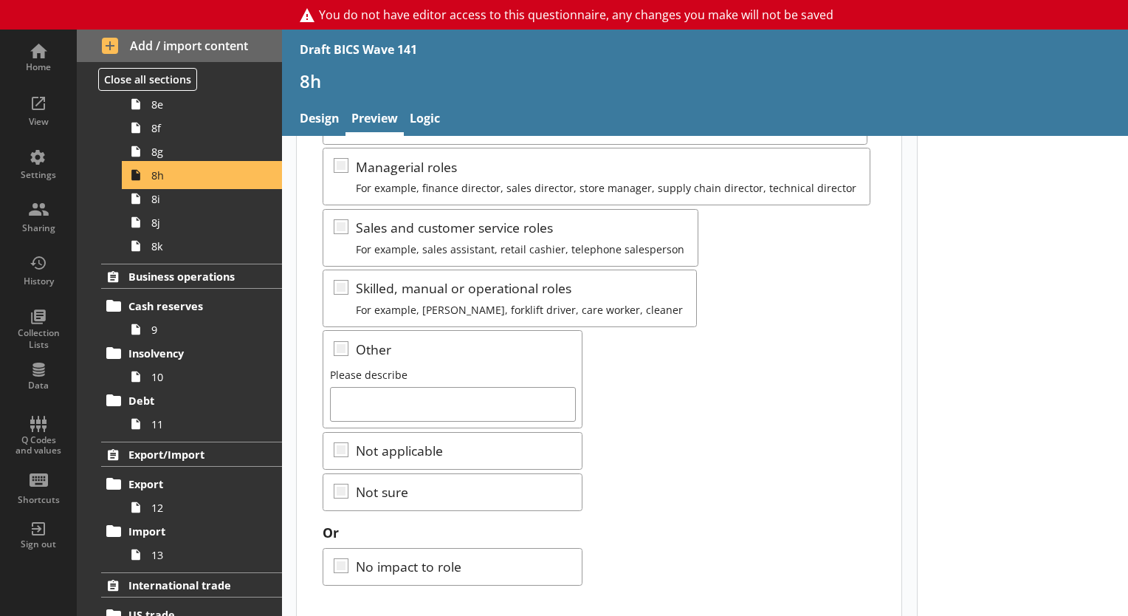
scroll to position [420, 0]
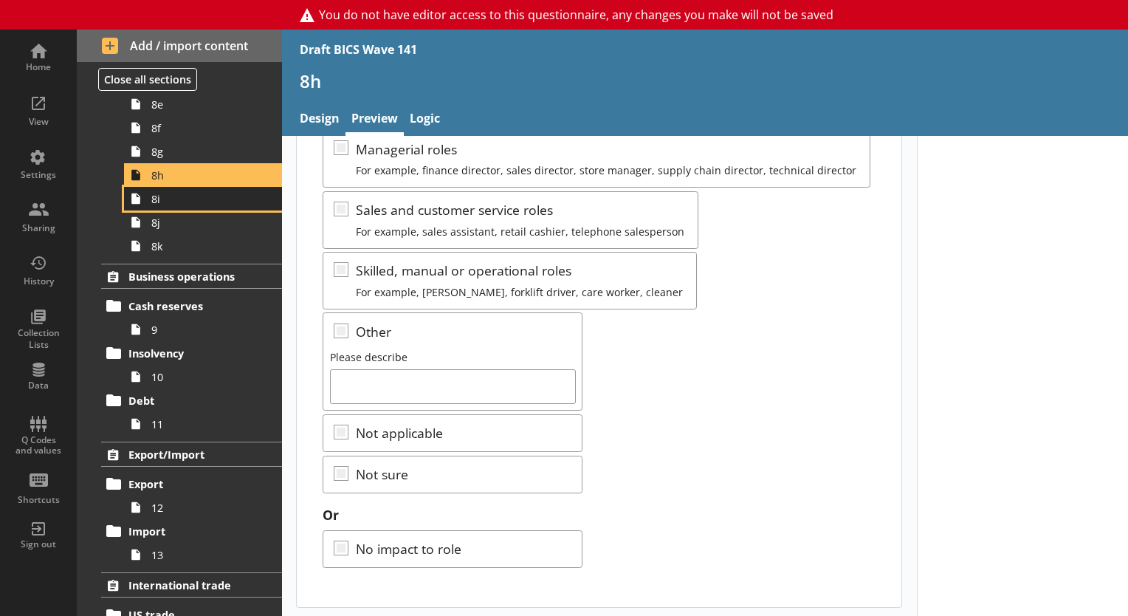
click at [183, 205] on link "8i" at bounding box center [203, 199] width 158 height 24
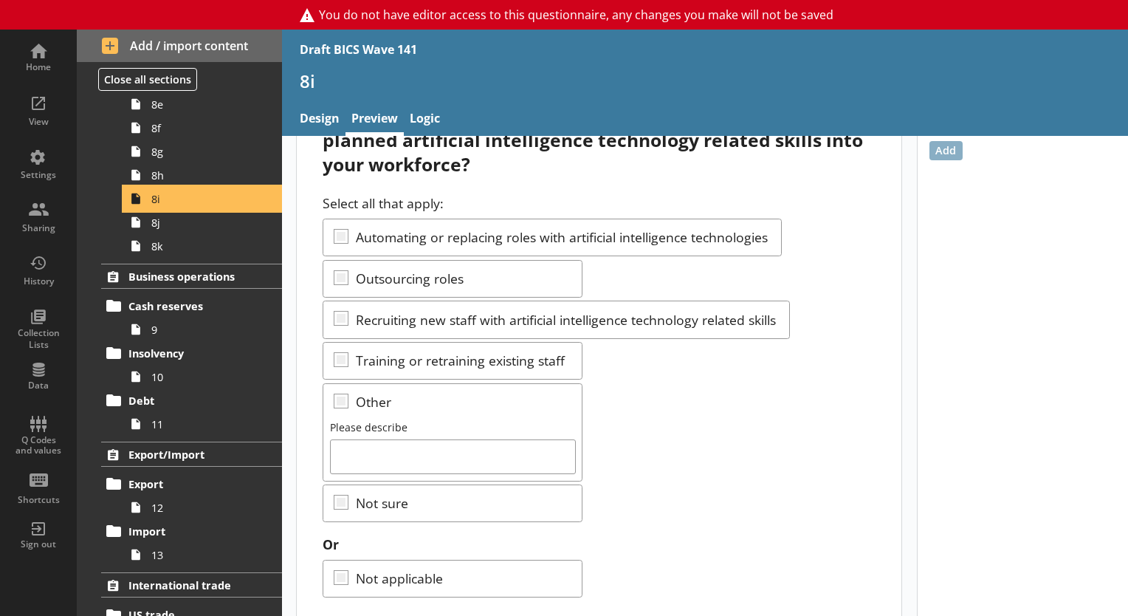
scroll to position [105, 0]
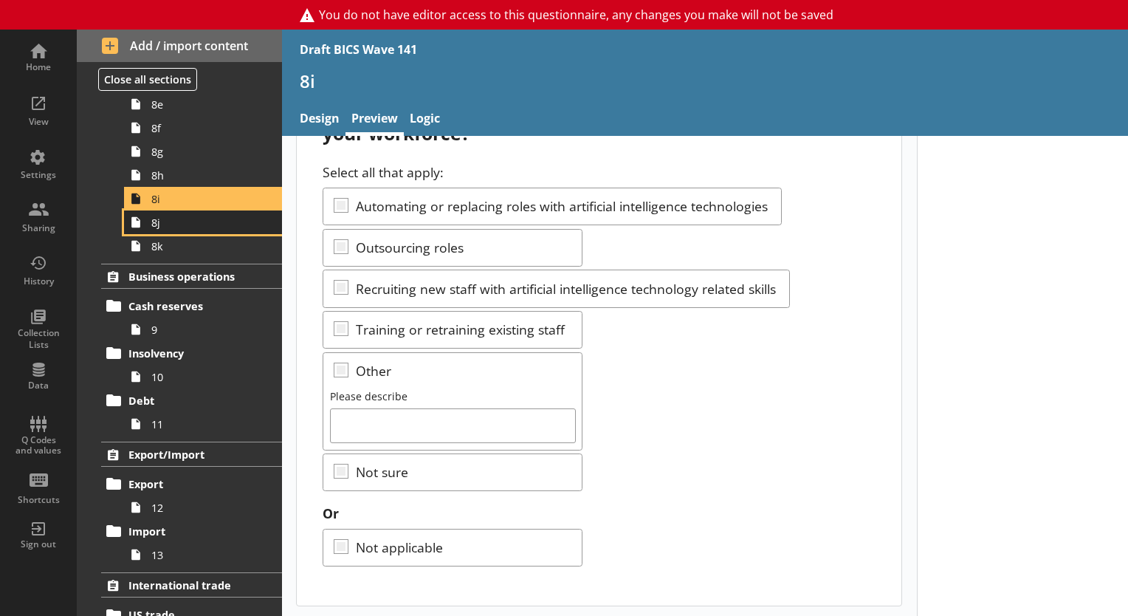
click at [209, 224] on span "8j" at bounding box center [206, 223] width 111 height 14
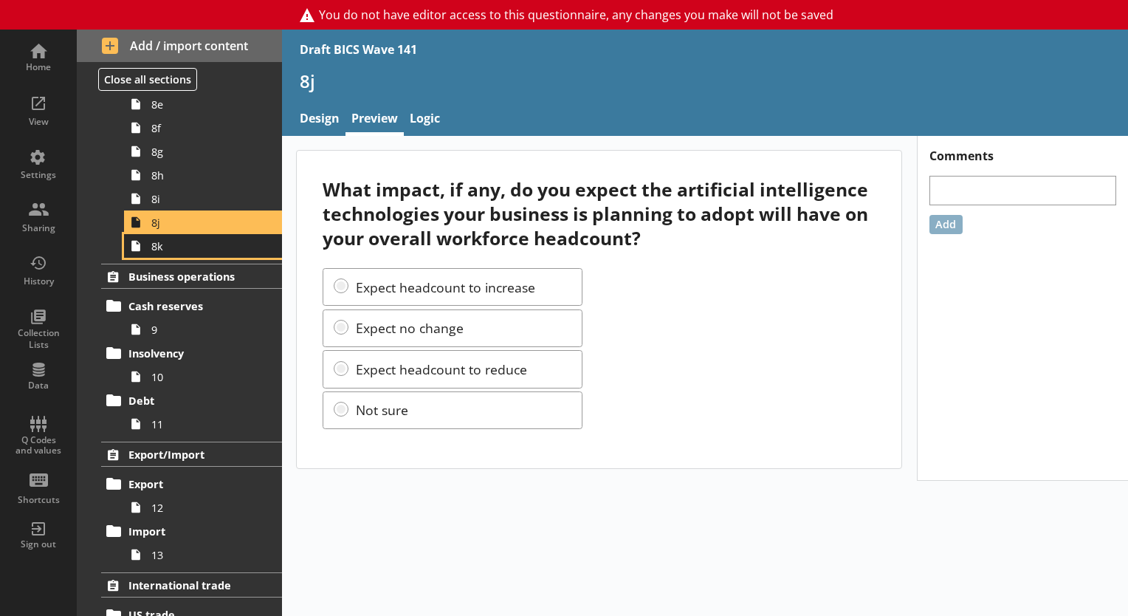
click at [183, 244] on span "8k" at bounding box center [206, 246] width 111 height 14
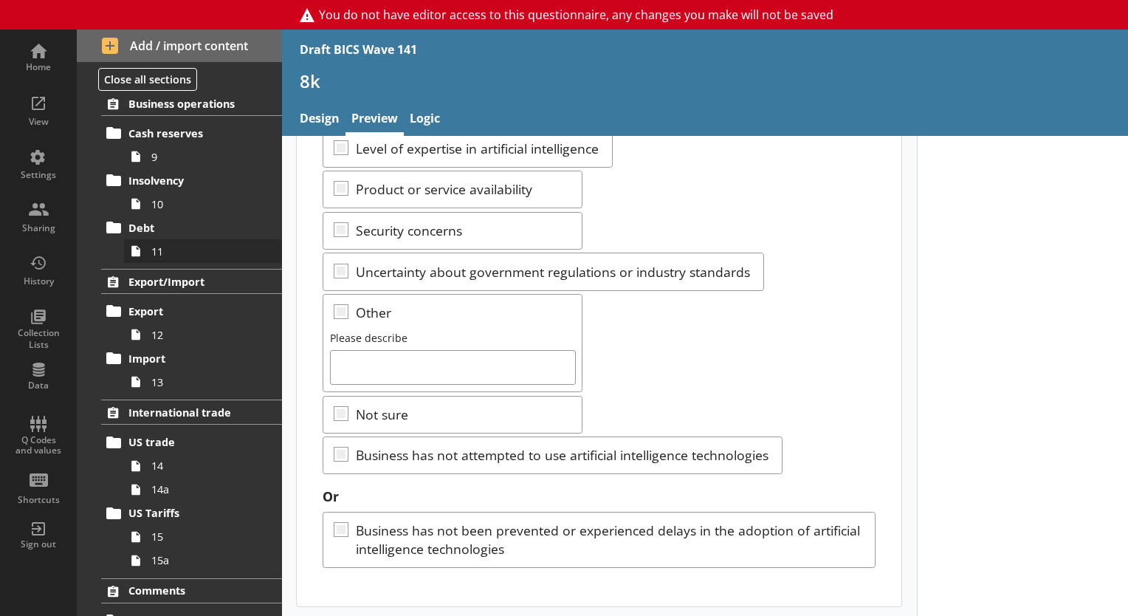
scroll to position [960, 0]
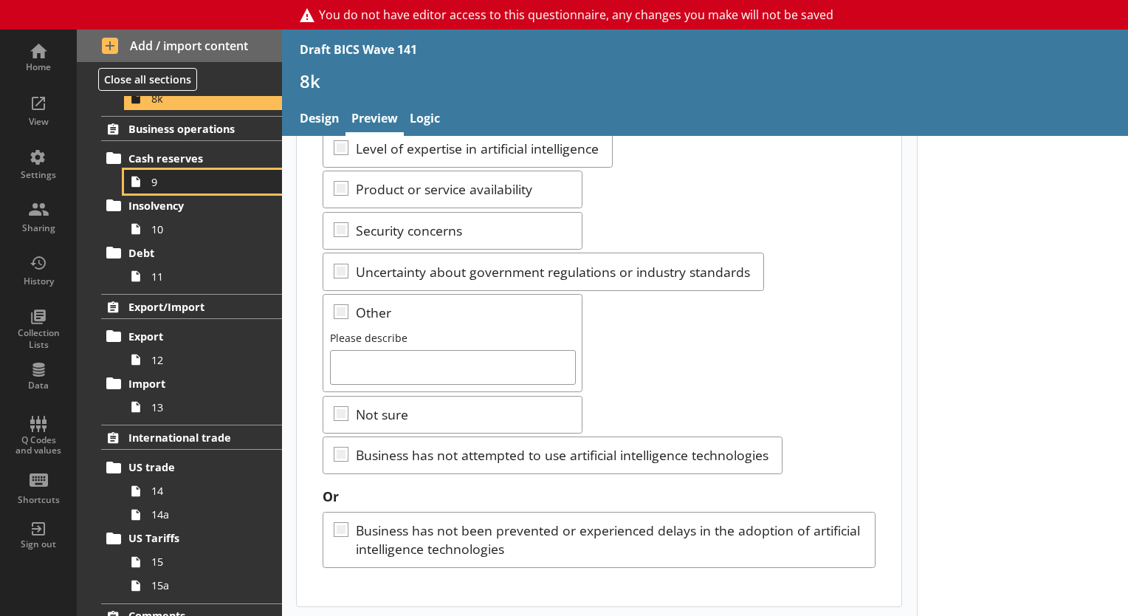
click at [201, 182] on span "9" at bounding box center [206, 182] width 111 height 14
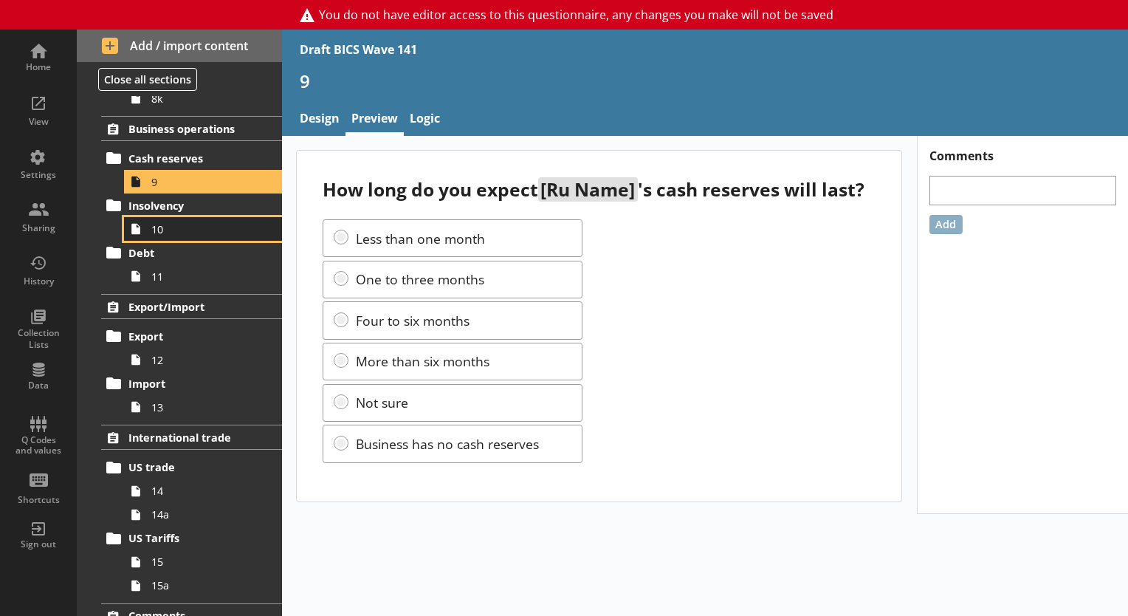
click at [199, 232] on span "10" at bounding box center [206, 229] width 111 height 14
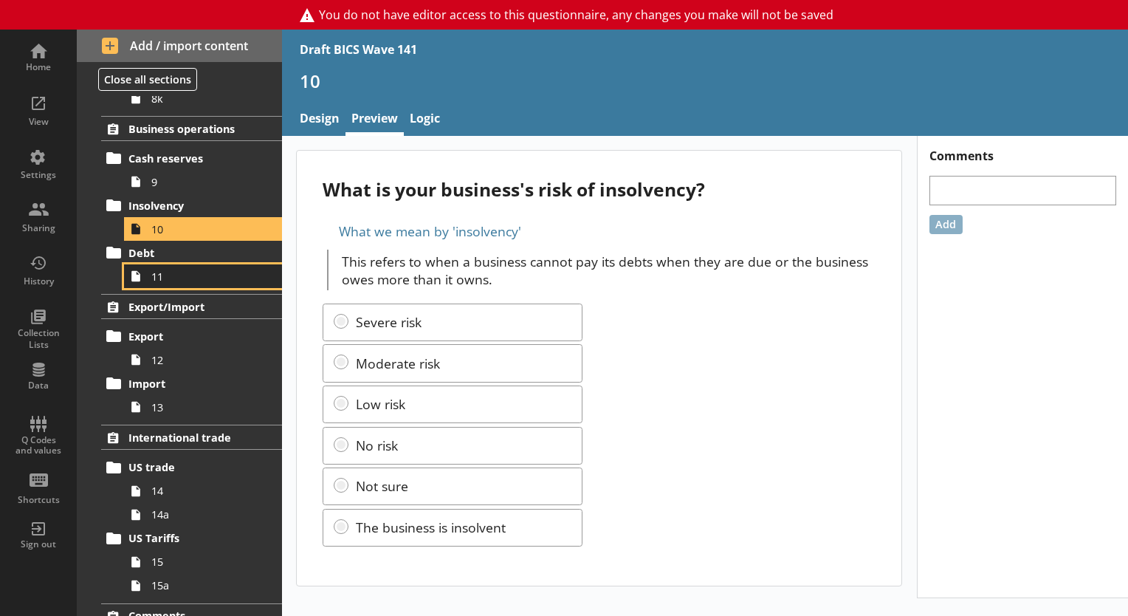
click at [187, 269] on span "11" at bounding box center [206, 276] width 111 height 14
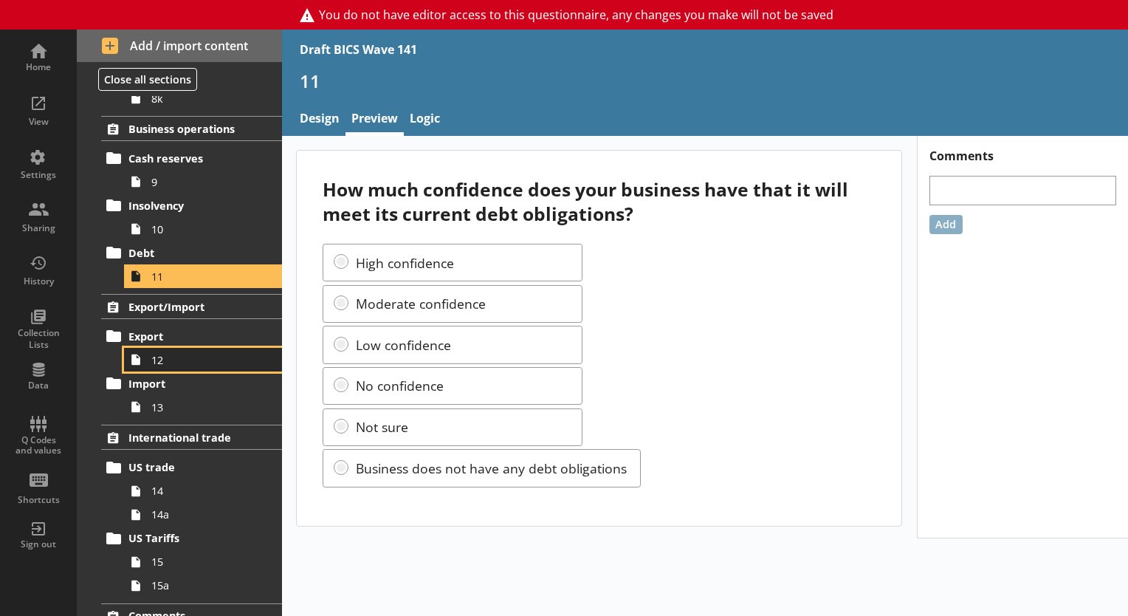
click at [177, 361] on span "12" at bounding box center [206, 360] width 111 height 14
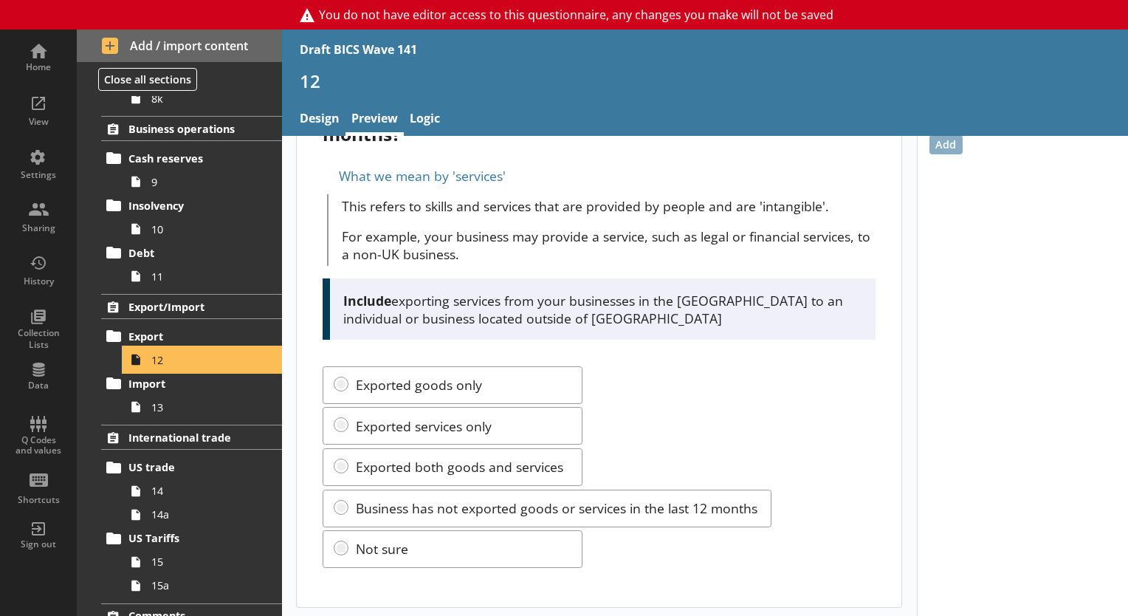
scroll to position [81, 0]
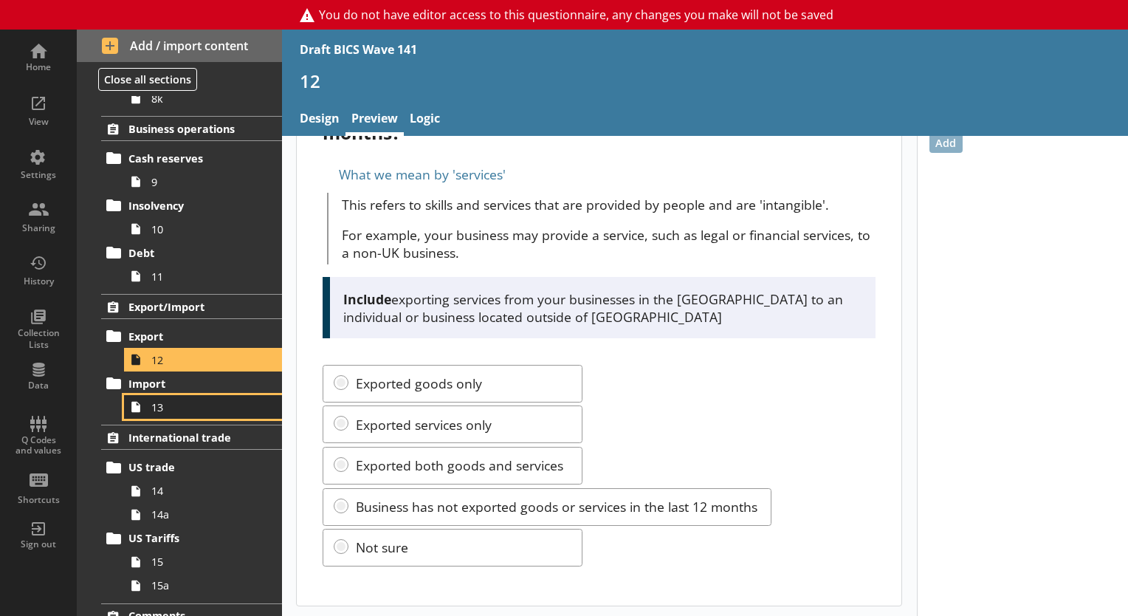
click at [211, 404] on span "13" at bounding box center [206, 407] width 111 height 14
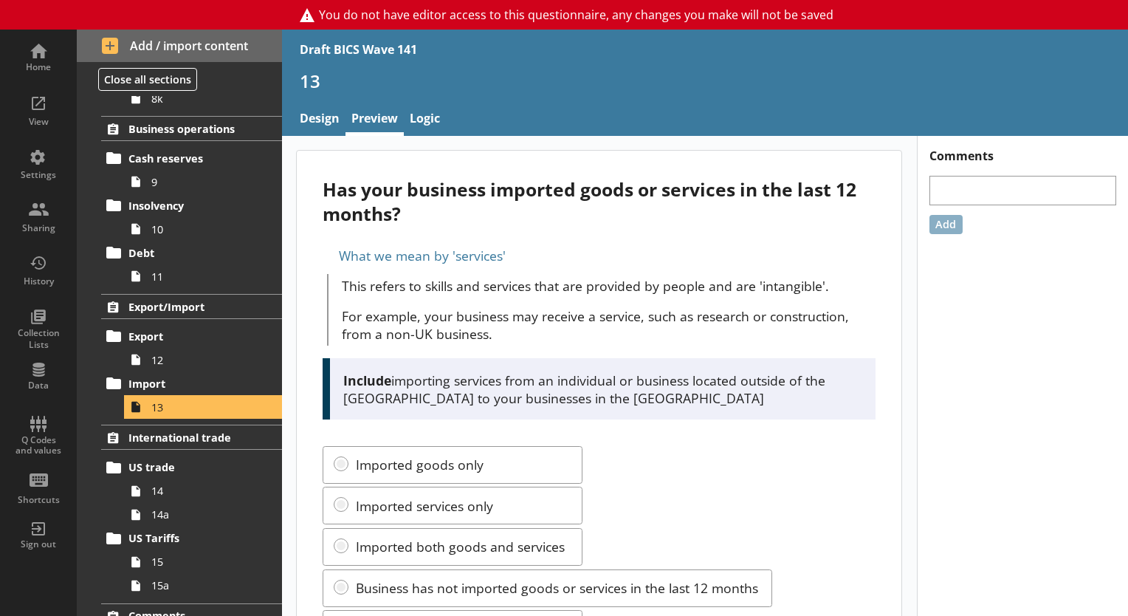
scroll to position [81, 0]
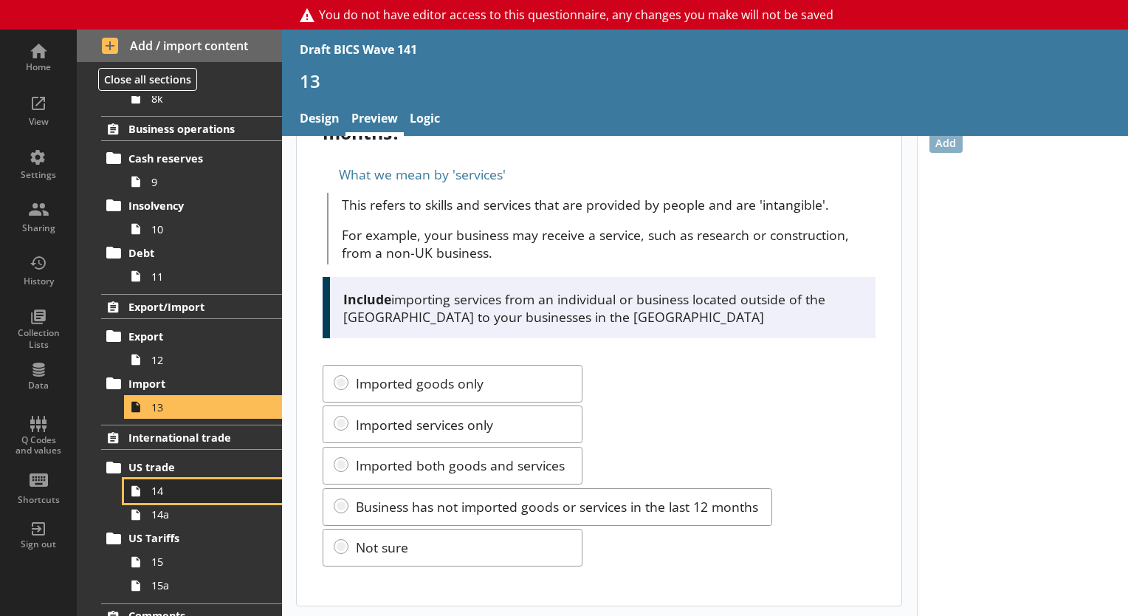
click at [184, 487] on span "14" at bounding box center [206, 491] width 111 height 14
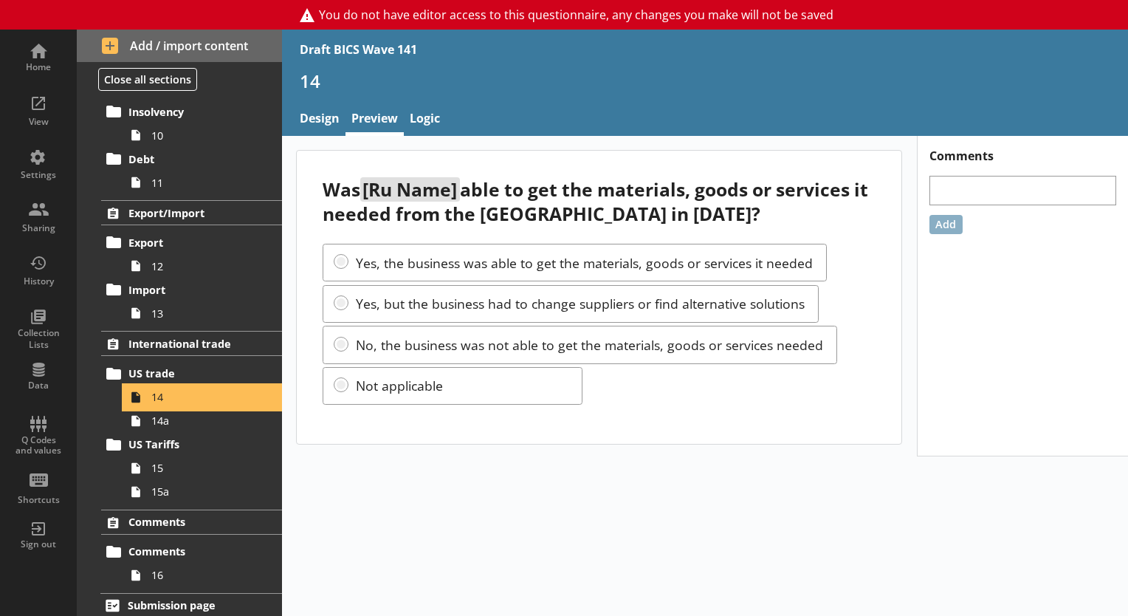
scroll to position [1058, 0]
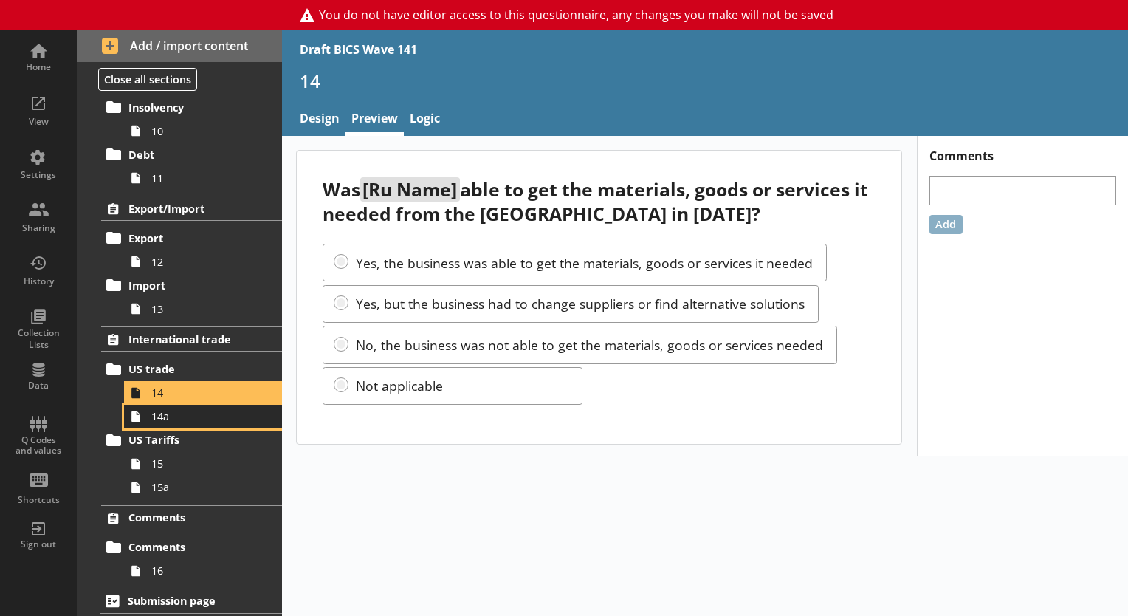
click at [216, 412] on span "14a" at bounding box center [206, 416] width 111 height 14
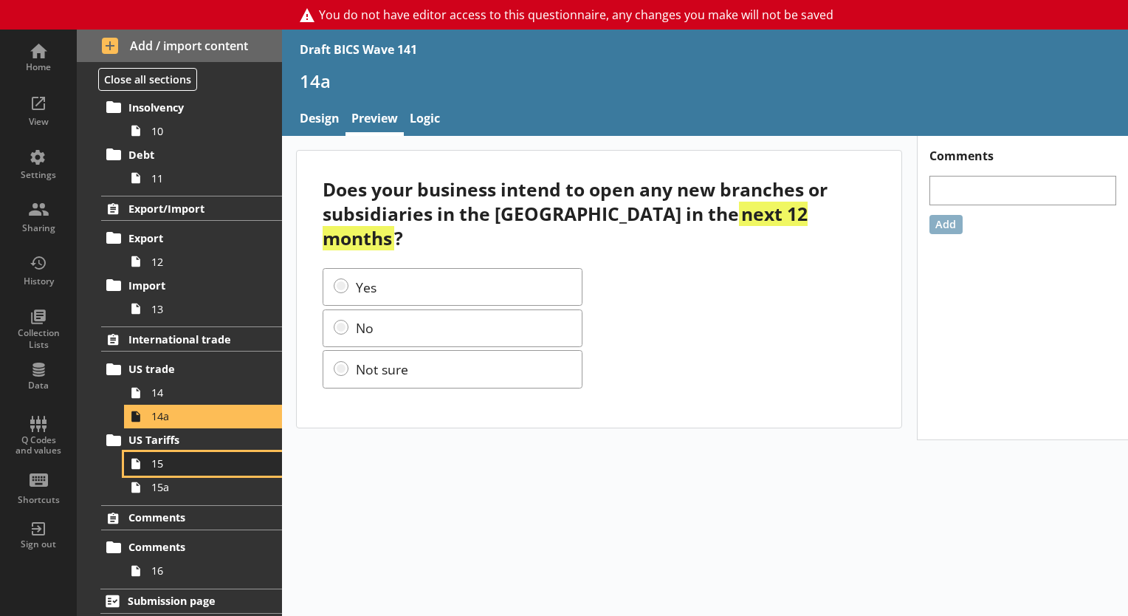
click at [198, 464] on span "15" at bounding box center [206, 463] width 111 height 14
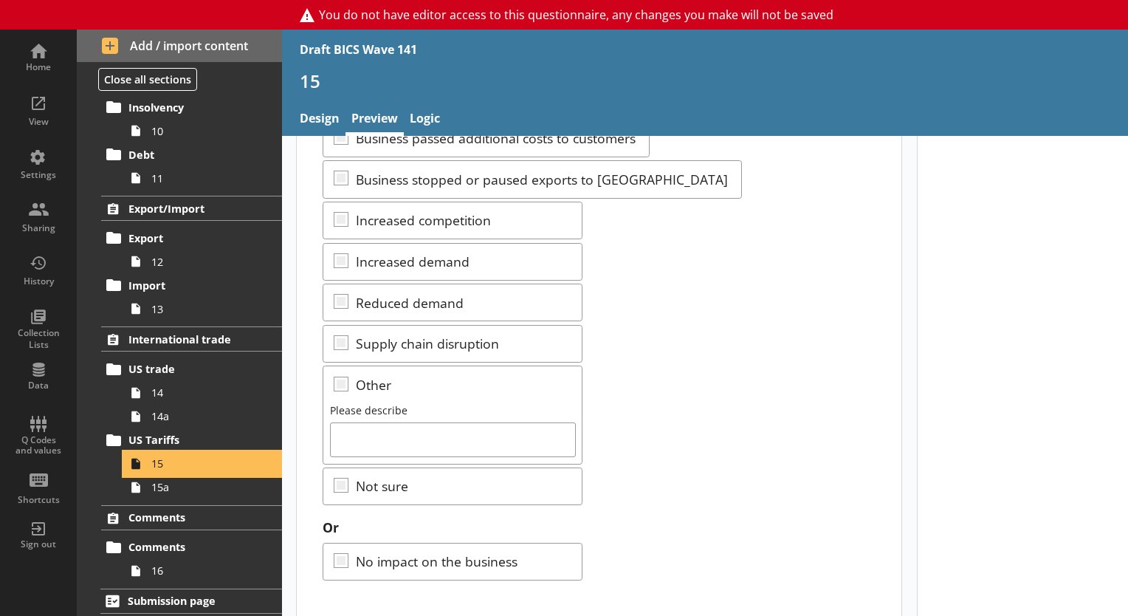
scroll to position [331, 0]
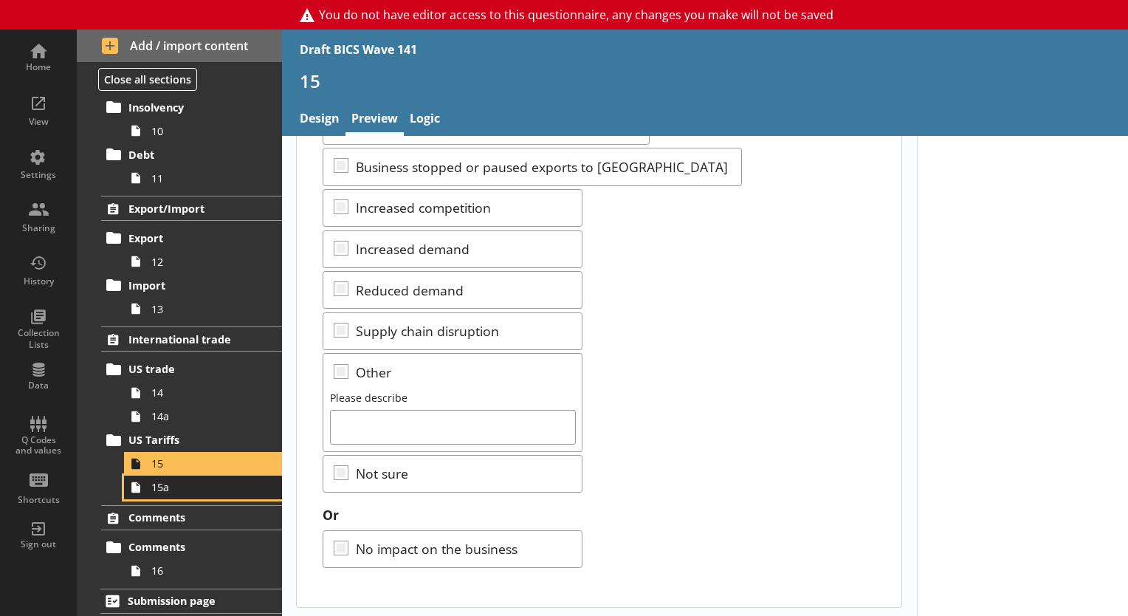
click at [179, 489] on span "15a" at bounding box center [206, 487] width 111 height 14
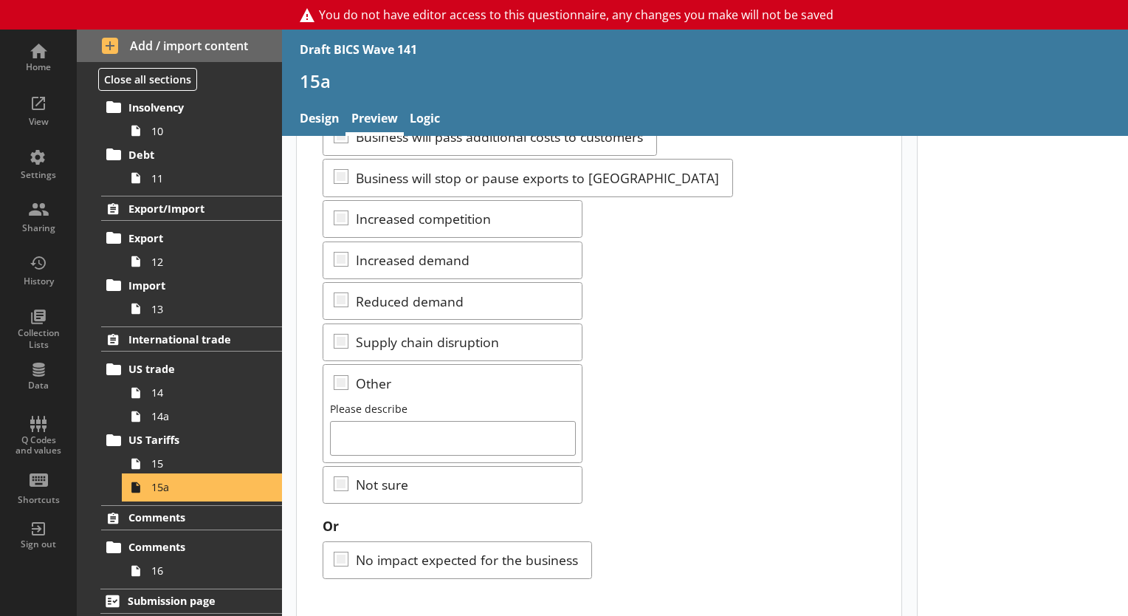
scroll to position [331, 0]
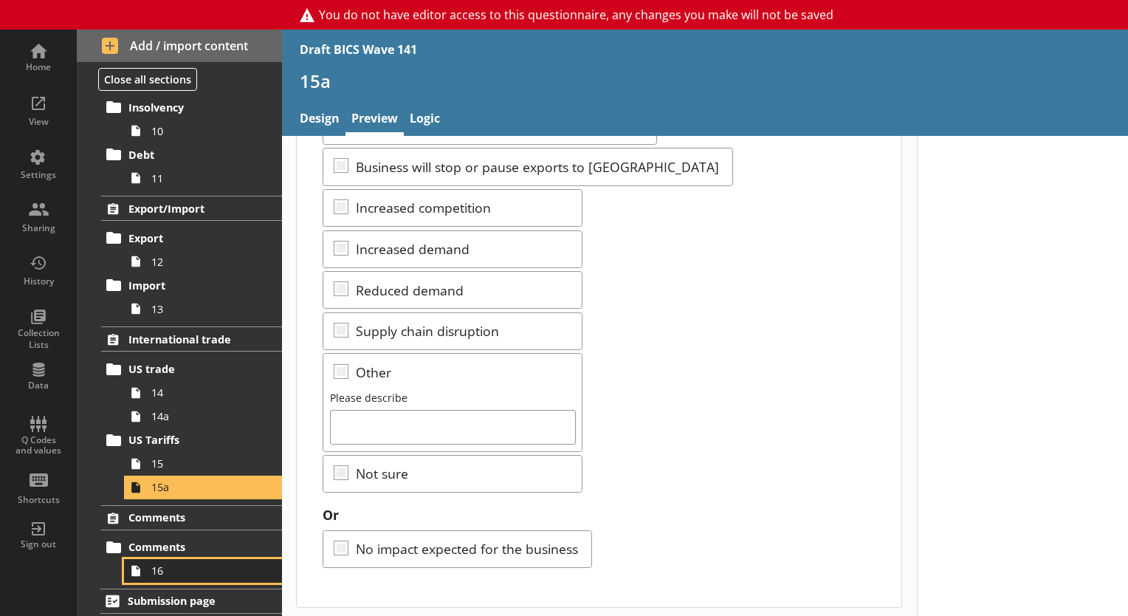
click at [194, 573] on span "16" at bounding box center [206, 570] width 111 height 14
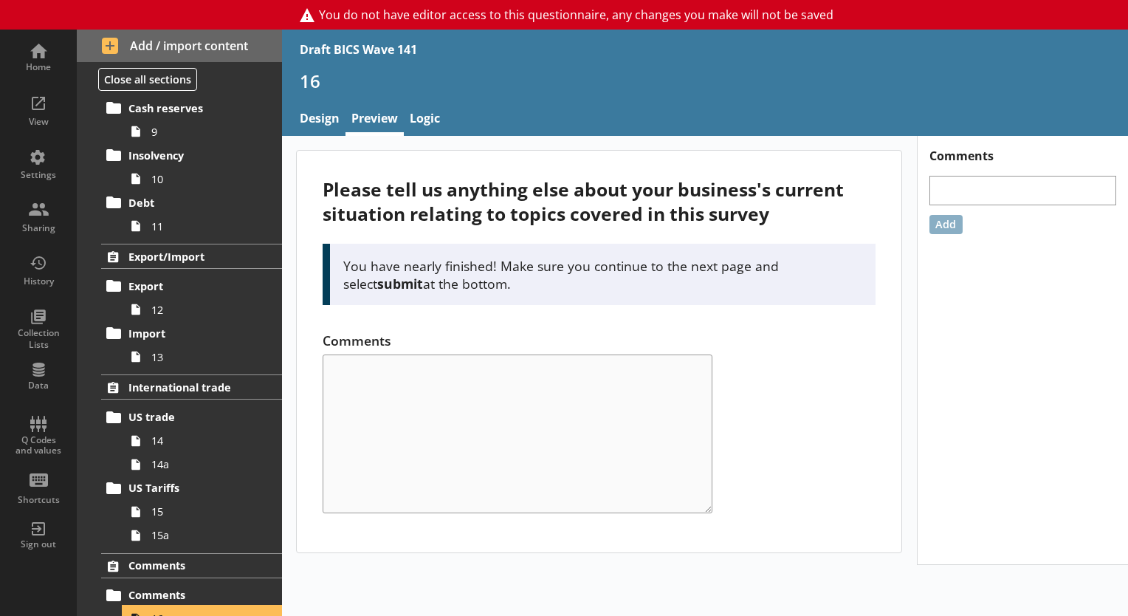
scroll to position [984, 0]
